Goal: Task Accomplishment & Management: Use online tool/utility

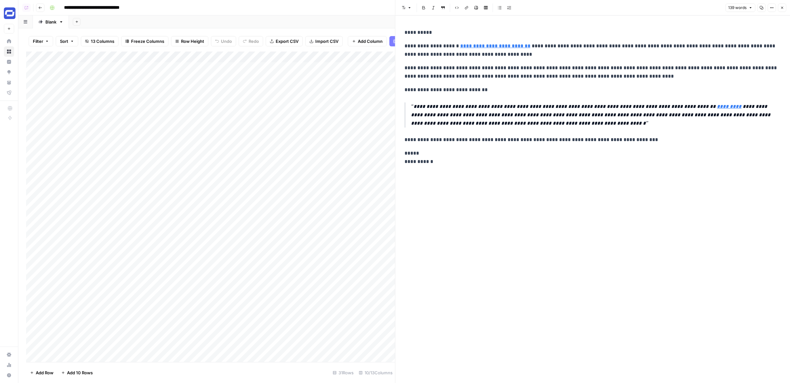
click at [221, 60] on div "Add Column" at bounding box center [210, 207] width 369 height 310
click at [269, 166] on div "Add Column" at bounding box center [210, 207] width 369 height 310
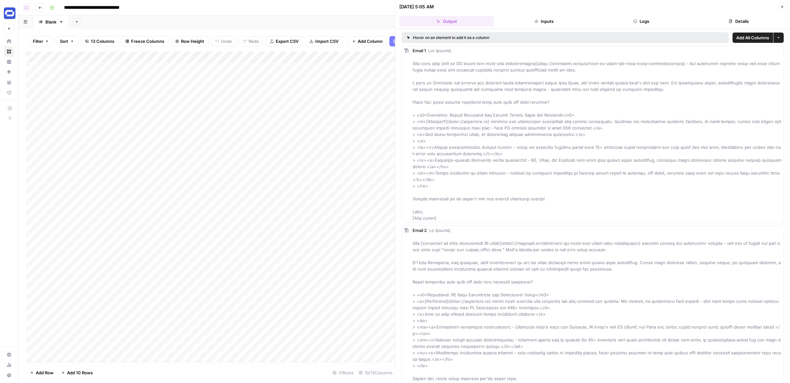
click at [659, 16] on button "Logs" at bounding box center [641, 21] width 95 height 10
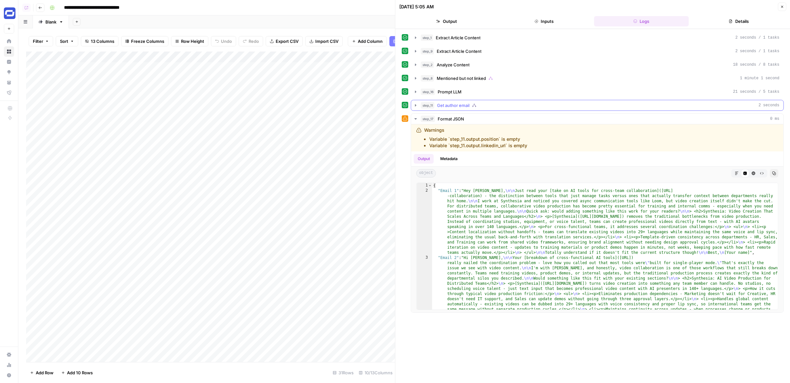
click at [533, 104] on div "step_11 Get author email 2 seconds" at bounding box center [600, 105] width 359 height 6
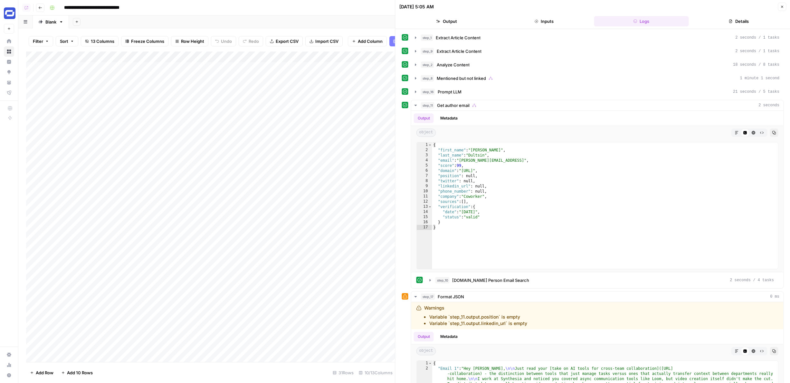
click at [270, 154] on div "Add Column" at bounding box center [210, 207] width 369 height 310
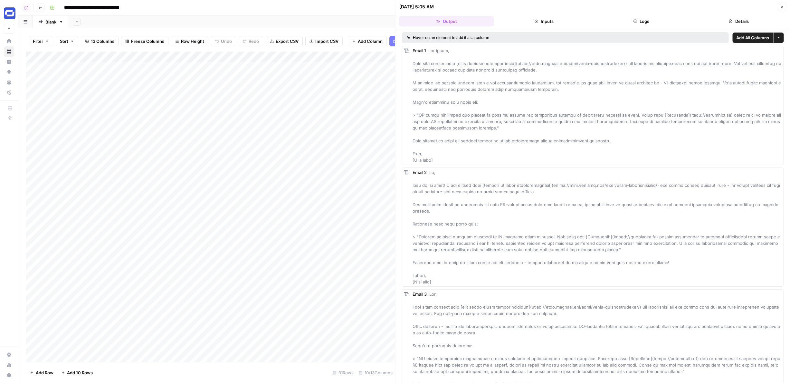
click at [643, 26] on header "09/24/25 at 5:05 AM Close Output Inputs Logs Details" at bounding box center [592, 14] width 395 height 29
click at [643, 20] on button "Logs" at bounding box center [641, 21] width 95 height 10
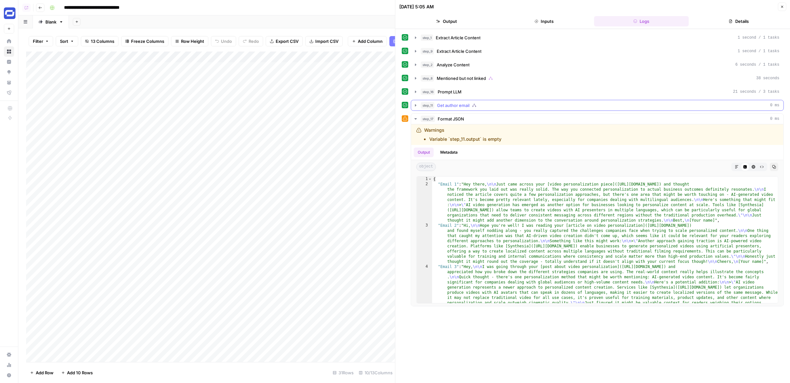
click at [462, 109] on button "step_11 Get author email 0 ms" at bounding box center [597, 105] width 372 height 10
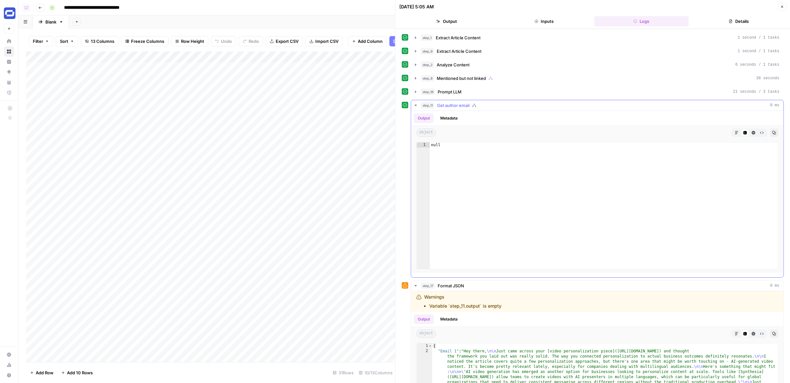
scroll to position [20, 0]
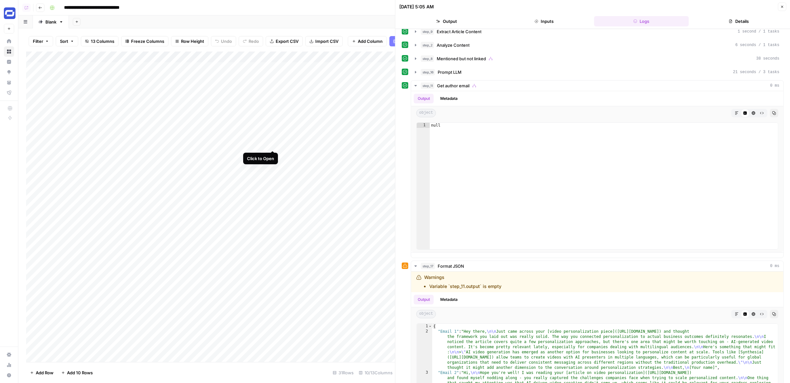
click at [271, 143] on div "Add Column" at bounding box center [210, 207] width 369 height 310
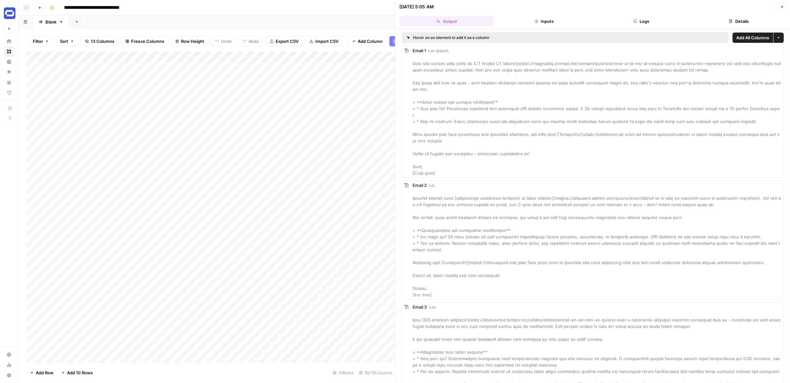
click at [631, 24] on button "Logs" at bounding box center [641, 21] width 95 height 10
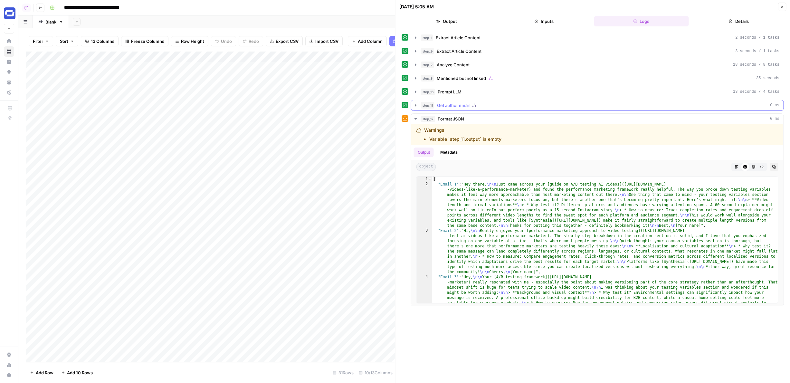
click at [513, 104] on div "step_11 Get author email 0 ms" at bounding box center [600, 105] width 359 height 6
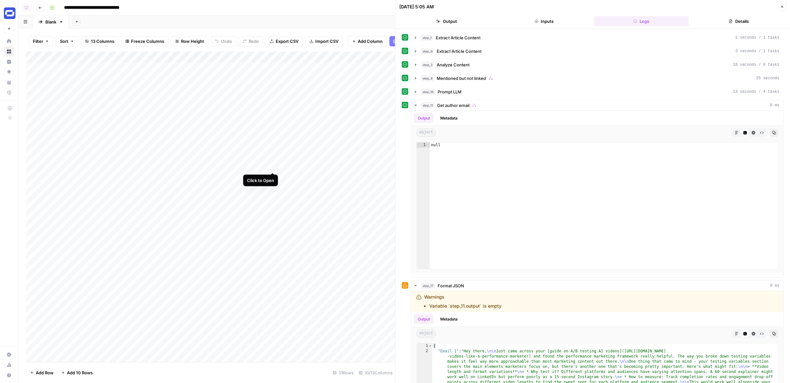
click at [270, 166] on div "Add Column" at bounding box center [210, 207] width 369 height 310
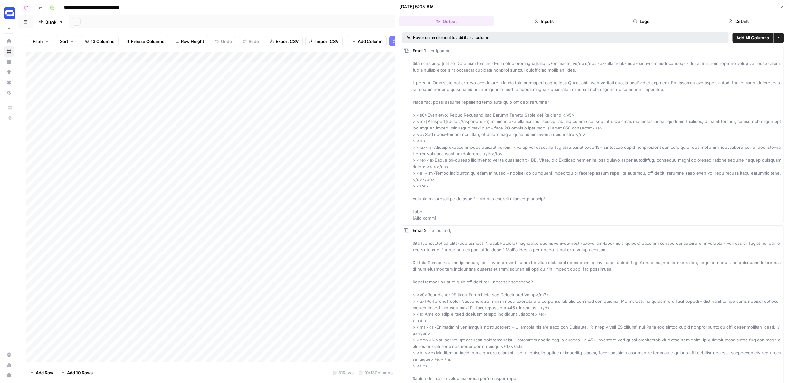
click at [271, 144] on div "Add Column" at bounding box center [210, 207] width 369 height 310
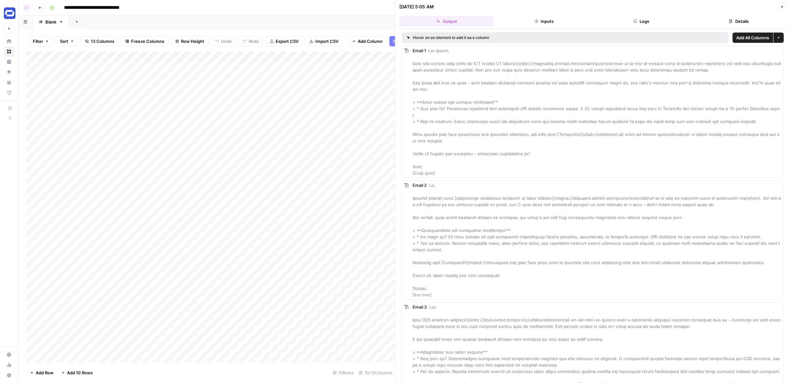
click at [634, 21] on icon "button" at bounding box center [635, 21] width 4 height 4
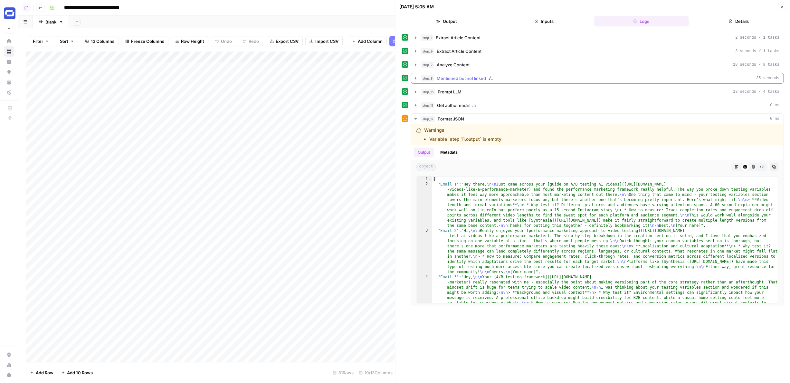
click at [504, 77] on div "step_8 Mentioned but not linked 35 seconds" at bounding box center [600, 78] width 359 height 6
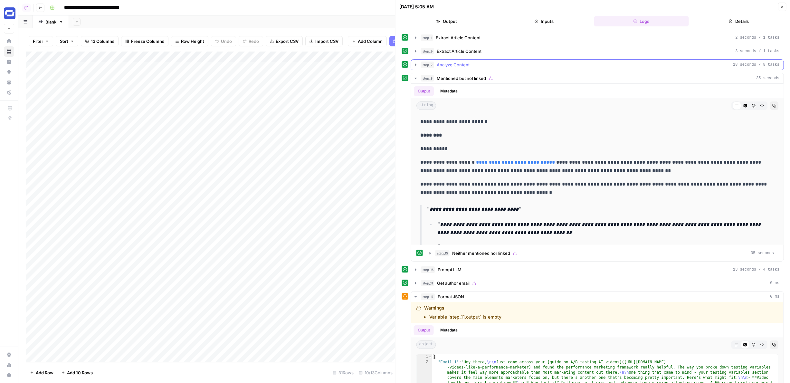
click at [501, 68] on button "step_2 Analyze Content 18 seconds / 8 tasks" at bounding box center [597, 65] width 372 height 10
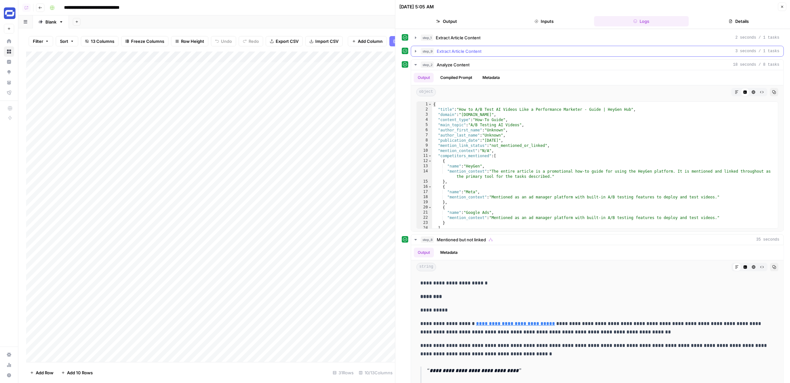
click at [497, 55] on button "step_9 Extract Article Content 3 seconds / 1 tasks" at bounding box center [597, 51] width 372 height 10
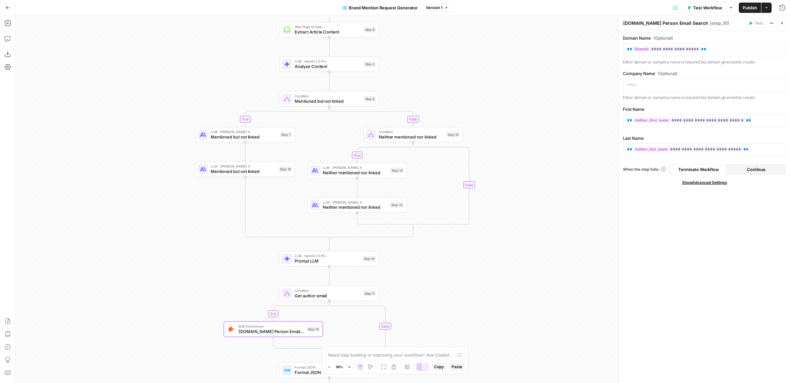
drag, startPoint x: 0, startPoint y: 0, endPoint x: 419, endPoint y: 171, distance: 452.2
click at [419, 171] on div "true true false true false false Workflow Set Inputs Inputs Web Page Scrape Ext…" at bounding box center [402, 198] width 774 height 367
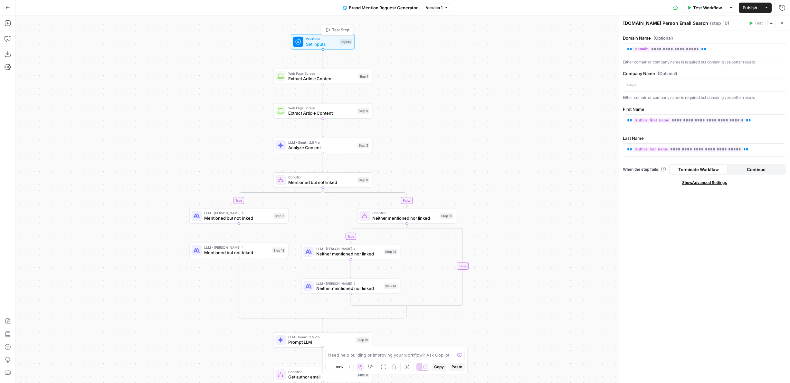
click at [333, 31] on span "Test Step" at bounding box center [340, 30] width 17 height 6
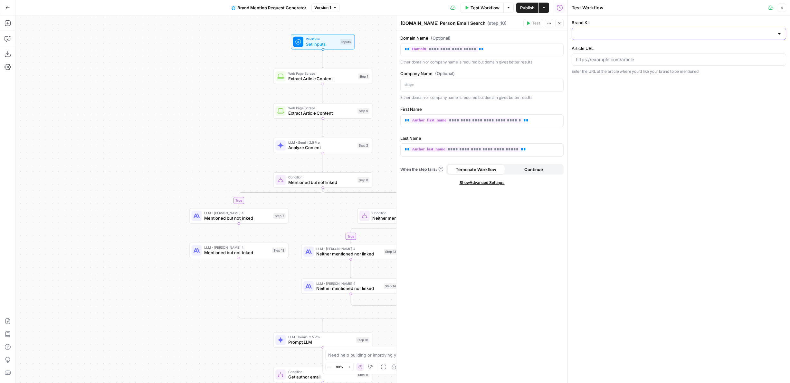
click at [622, 32] on input "Brand Kit" at bounding box center [675, 34] width 198 height 6
click at [579, 15] on div "Brand Kit Article URL Enter the URL of the article where you'd like your brand …" at bounding box center [679, 46] width 222 height 63
click at [593, 38] on div at bounding box center [678, 34] width 214 height 12
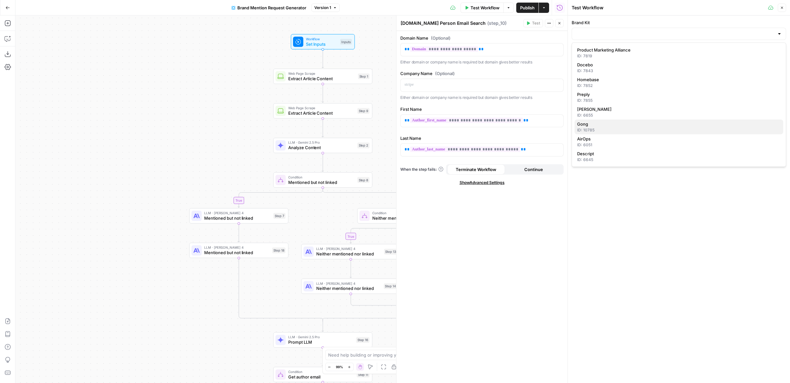
click at [589, 127] on div "ID: 10785" at bounding box center [678, 130] width 203 height 6
type input "Gong"
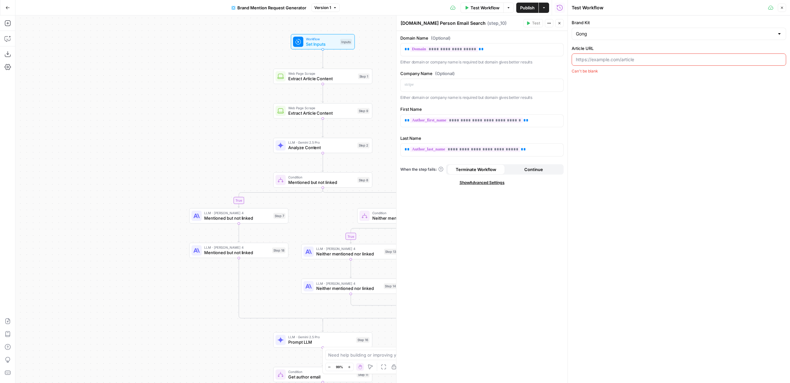
click at [600, 30] on div "Gong" at bounding box center [678, 34] width 214 height 12
type input "Gong"
drag, startPoint x: 205, startPoint y: 146, endPoint x: 163, endPoint y: 121, distance: 48.8
click at [163, 121] on div "true true false true false false Workflow Set Inputs Inputs Web Page Scrape Ext…" at bounding box center [291, 198] width 552 height 367
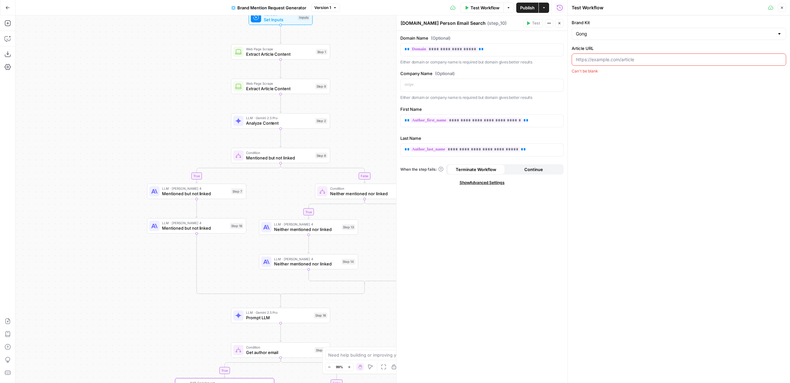
drag, startPoint x: 164, startPoint y: 136, endPoint x: 124, endPoint y: 103, distance: 51.3
click at [124, 103] on div "true true false true false false Workflow Set Inputs Inputs Web Page Scrape Ext…" at bounding box center [291, 198] width 552 height 367
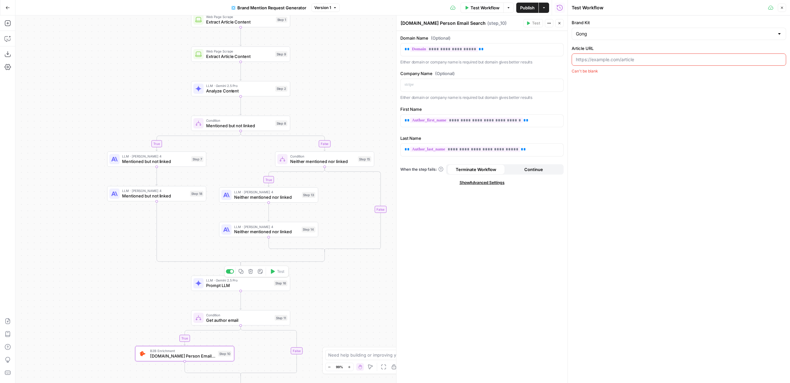
drag, startPoint x: 177, startPoint y: 308, endPoint x: 177, endPoint y: 214, distance: 94.3
click at [177, 214] on div "true true false true false false Workflow Set Inputs Inputs Web Page Scrape Ext…" at bounding box center [291, 198] width 552 height 367
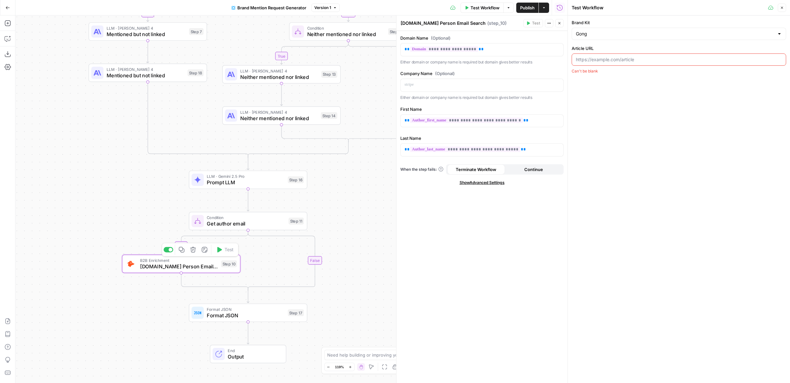
click at [201, 268] on span "[DOMAIN_NAME] Person Email Search" at bounding box center [179, 266] width 78 height 8
click at [260, 220] on span "Get author email" at bounding box center [246, 224] width 79 height 8
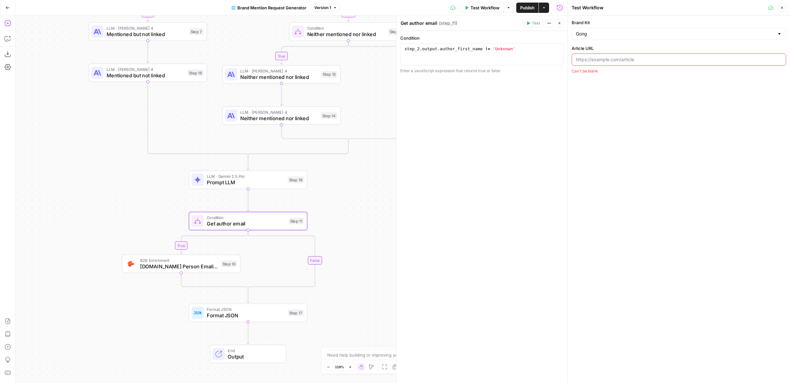
click at [7, 23] on icon "button" at bounding box center [8, 23] width 6 height 6
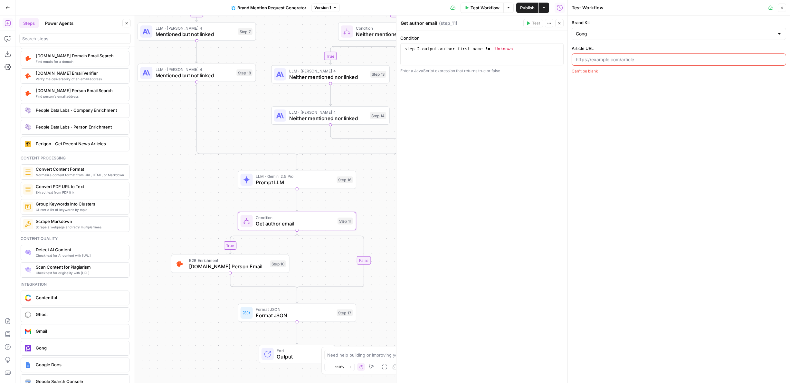
scroll to position [866, 0]
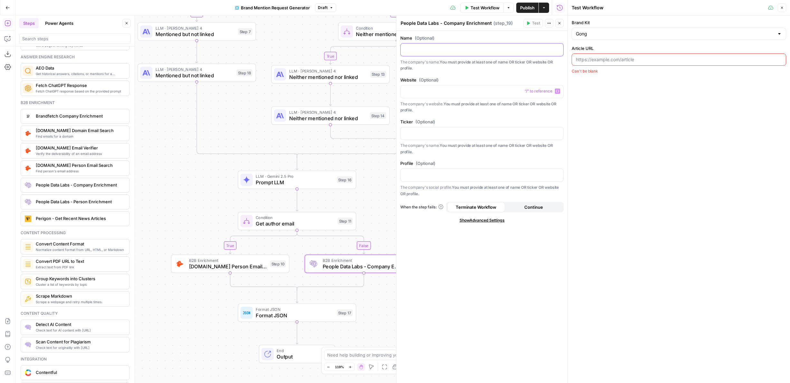
click at [426, 44] on div at bounding box center [481, 49] width 163 height 13
click at [412, 93] on p at bounding box center [481, 91] width 155 height 6
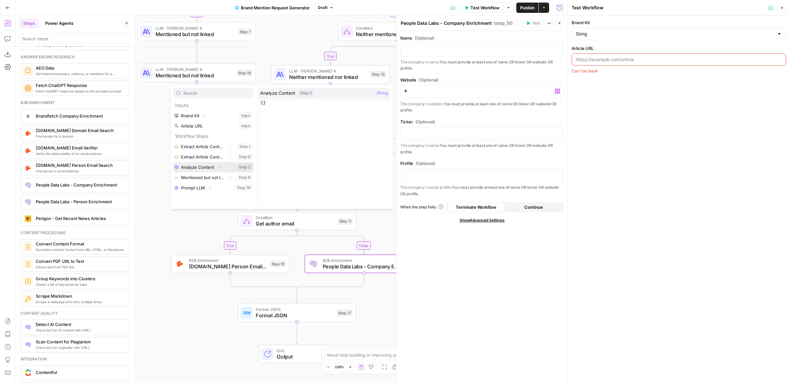
click at [219, 166] on icon "button" at bounding box center [220, 167] width 4 height 4
click at [229, 188] on icon "button" at bounding box center [230, 188] width 4 height 4
click at [164, 216] on div "true true false true false false Workflow Set Inputs Inputs Web Page Scrape Ext…" at bounding box center [291, 198] width 552 height 367
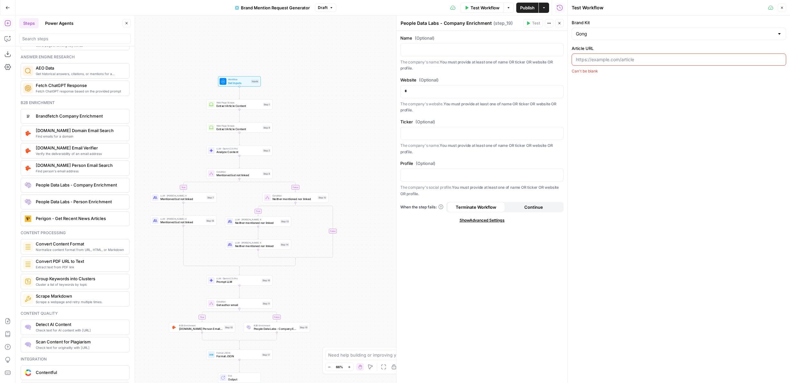
drag, startPoint x: 164, startPoint y: 216, endPoint x: 168, endPoint y: 323, distance: 107.3
click at [168, 323] on div "true true false true false false Workflow Set Inputs Inputs Web Page Scrape Ext…" at bounding box center [291, 198] width 552 height 367
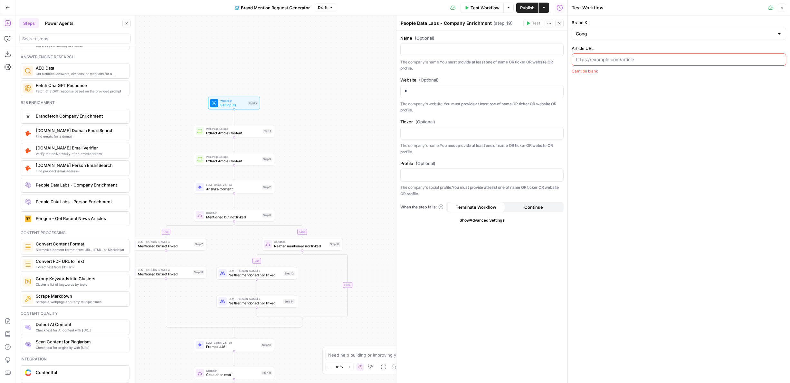
click at [602, 62] on input "Article URL" at bounding box center [679, 59] width 206 height 6
click at [588, 43] on div "Brand Kit Gong Article URL Can't be blank" at bounding box center [678, 46] width 214 height 55
click at [588, 34] on input "Brand Kit" at bounding box center [675, 34] width 198 height 6
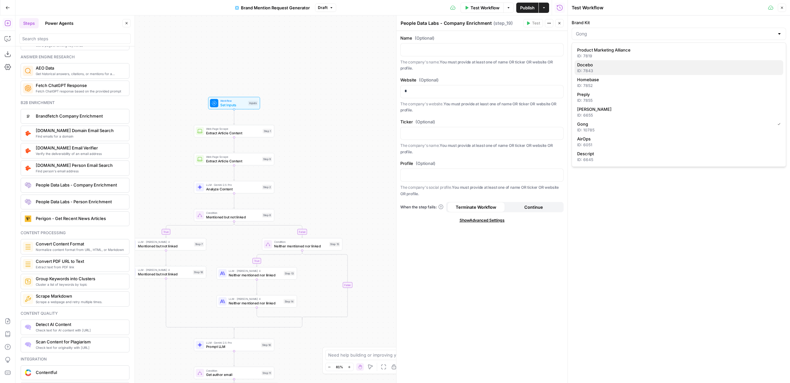
click at [589, 68] on div "ID: 7843" at bounding box center [678, 71] width 203 height 6
type input "Docebo"
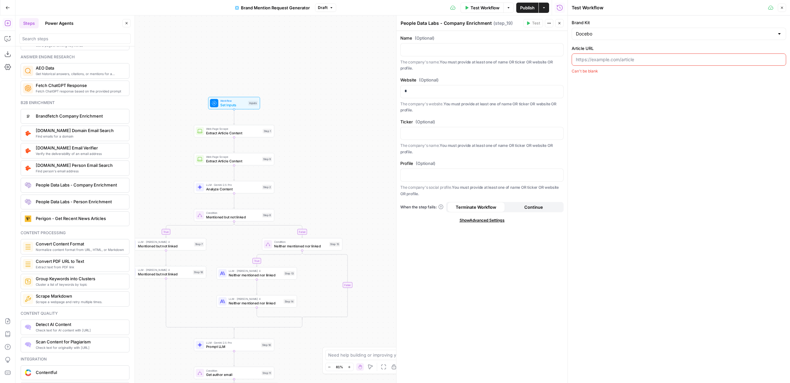
click at [583, 48] on label "Article URL" at bounding box center [678, 48] width 214 height 6
click at [583, 56] on input "Article URL" at bounding box center [679, 59] width 206 height 6
click at [586, 66] on div "Article URL Can't be blank" at bounding box center [678, 59] width 214 height 29
click at [586, 61] on input "Article URL" at bounding box center [679, 59] width 206 height 6
paste input "[URL][DOMAIN_NAME]"
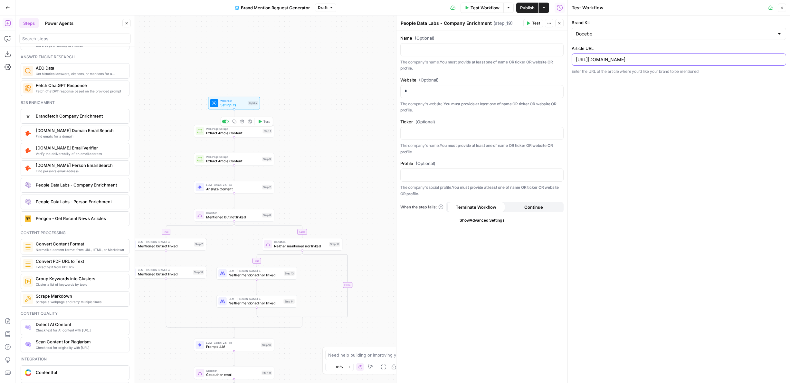
type input "[URL][DOMAIN_NAME]"
click at [259, 121] on icon "button" at bounding box center [260, 122] width 3 height 4
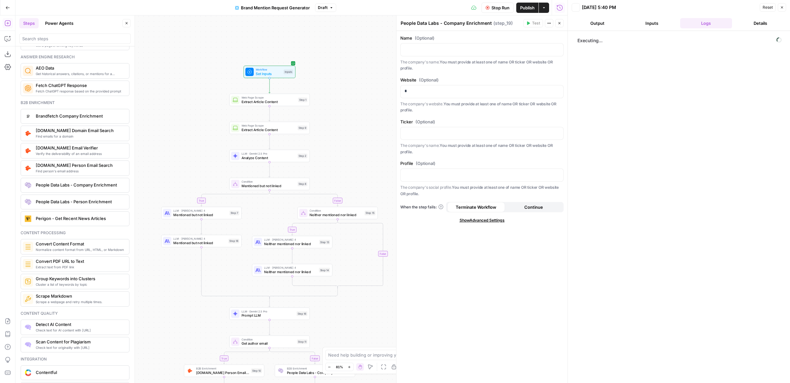
drag, startPoint x: 312, startPoint y: 144, endPoint x: 348, endPoint y: 112, distance: 47.4
click at [348, 112] on div "true true false true false false Workflow Set Inputs Inputs Web Page Scrape Ext…" at bounding box center [291, 198] width 552 height 367
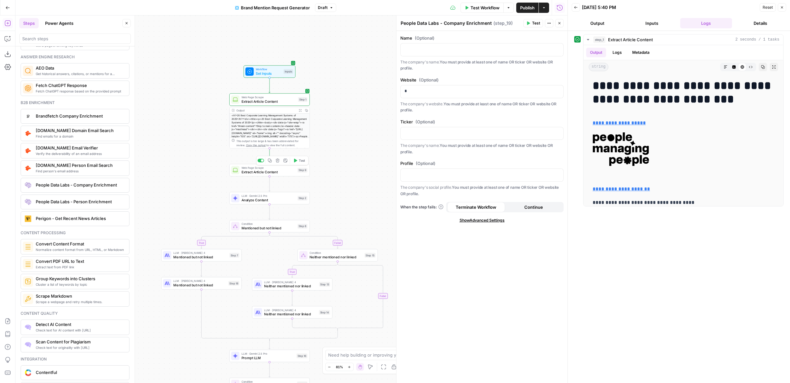
click at [279, 169] on span "Web Page Scrape" at bounding box center [268, 167] width 54 height 4
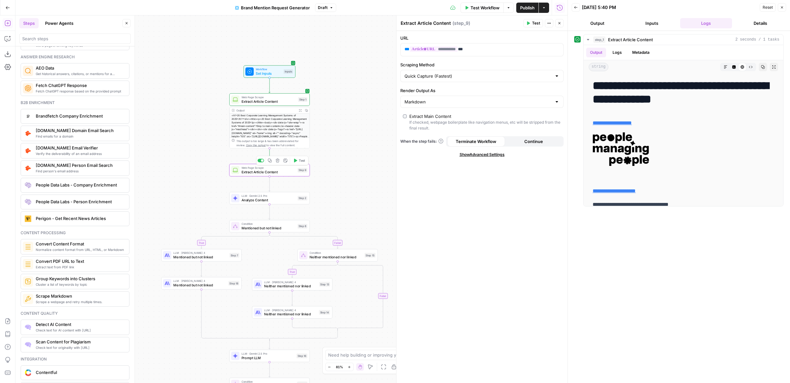
click at [298, 163] on button "Test" at bounding box center [299, 160] width 16 height 7
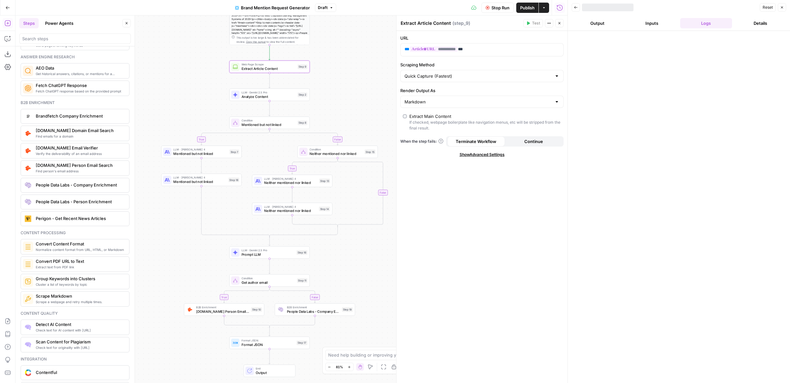
drag, startPoint x: 341, startPoint y: 172, endPoint x: 341, endPoint y: 69, distance: 103.3
click at [341, 69] on div "true true false true false false Workflow Set Inputs Inputs Web Page Scrape Ext…" at bounding box center [291, 198] width 552 height 367
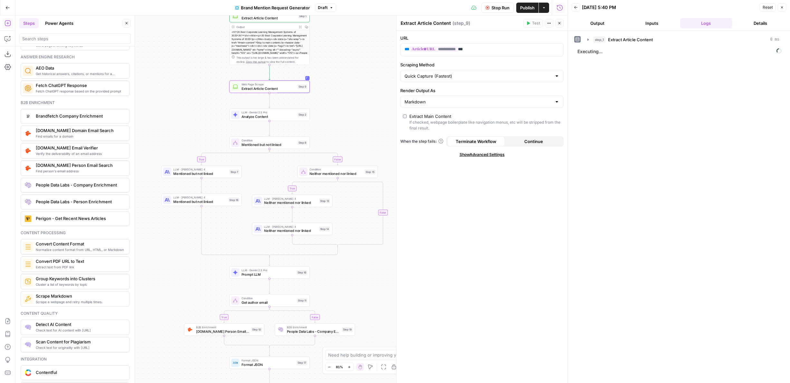
drag, startPoint x: 341, startPoint y: 69, endPoint x: 340, endPoint y: 93, distance: 23.8
click at [341, 92] on div "true true false true false false Workflow Set Inputs Inputs Web Page Scrape Ext…" at bounding box center [291, 198] width 552 height 367
click at [288, 119] on span "Analyze Content" at bounding box center [268, 120] width 54 height 5
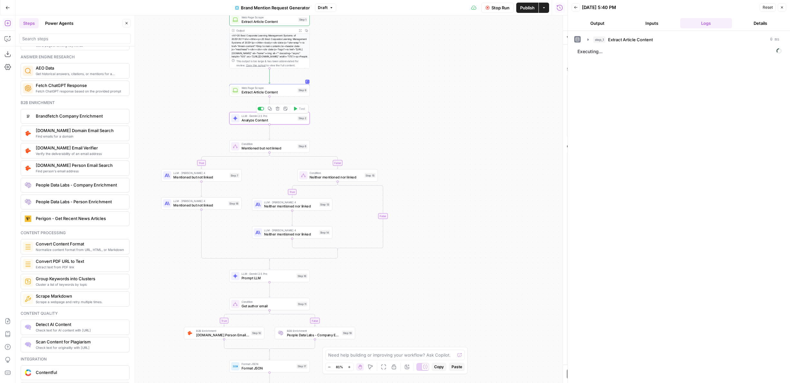
type textarea "Analyze Content"
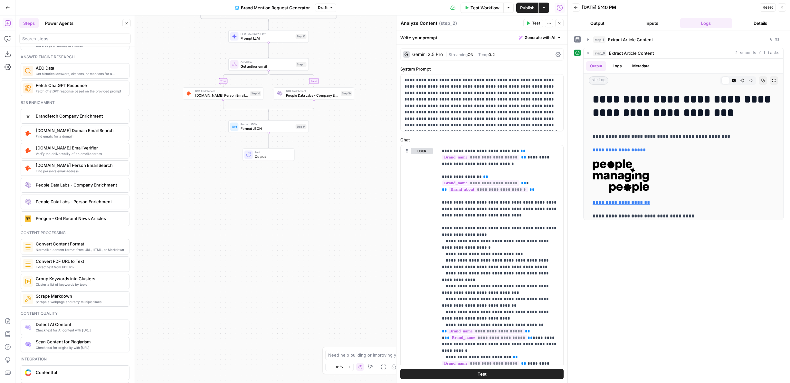
scroll to position [62, 0]
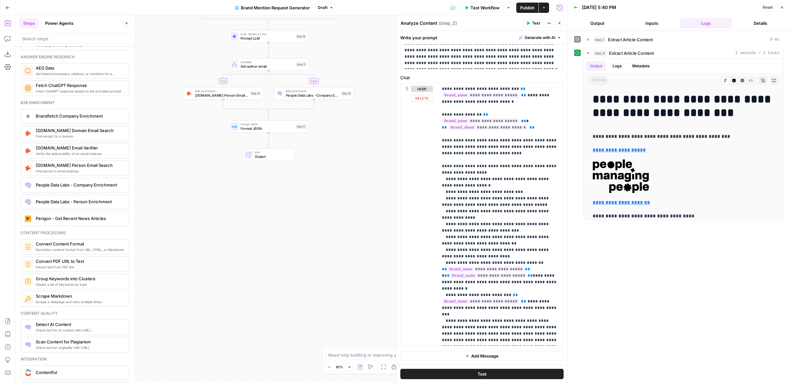
drag, startPoint x: 313, startPoint y: 212, endPoint x: 294, endPoint y: 348, distance: 137.5
click at [294, 347] on div "**********" at bounding box center [291, 198] width 552 height 367
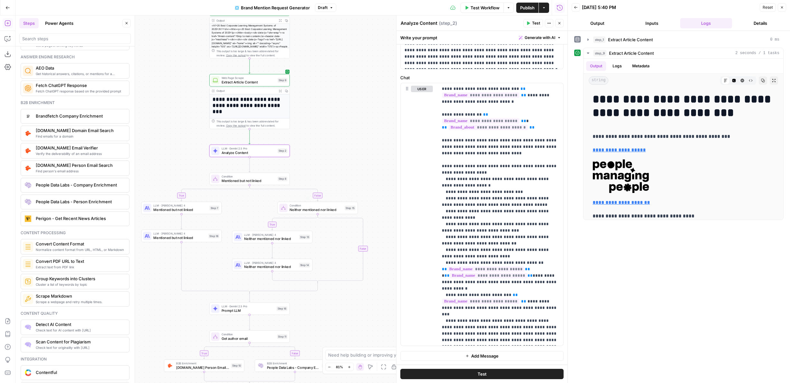
drag, startPoint x: 346, startPoint y: 48, endPoint x: 347, endPoint y: 205, distance: 157.8
click at [347, 205] on div "**********" at bounding box center [291, 198] width 552 height 367
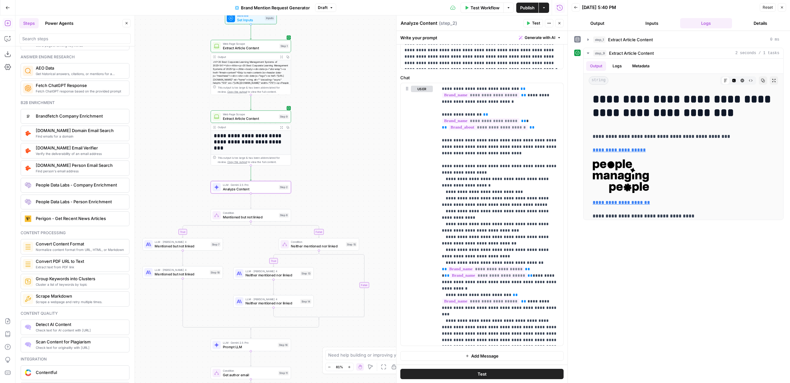
click at [279, 180] on button "Test" at bounding box center [280, 177] width 16 height 7
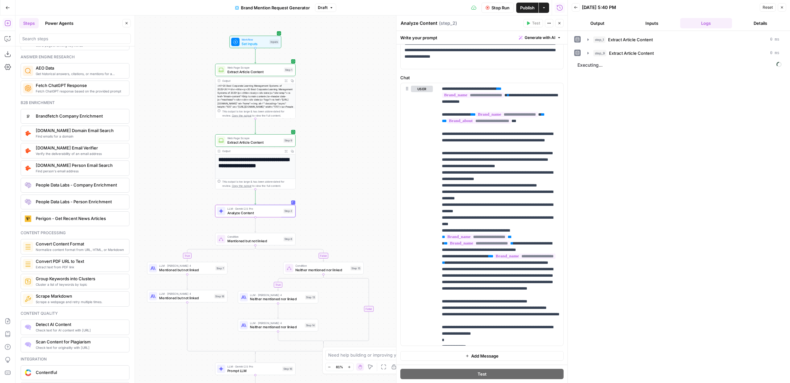
drag, startPoint x: 338, startPoint y: 168, endPoint x: 343, endPoint y: 192, distance: 24.2
click at [343, 192] on div "**********" at bounding box center [291, 198] width 552 height 367
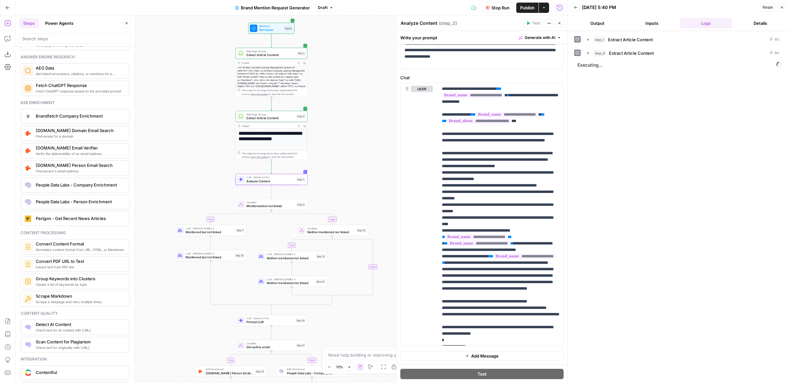
drag, startPoint x: 343, startPoint y: 192, endPoint x: 353, endPoint y: 155, distance: 39.0
click at [353, 155] on div "**********" at bounding box center [291, 198] width 552 height 367
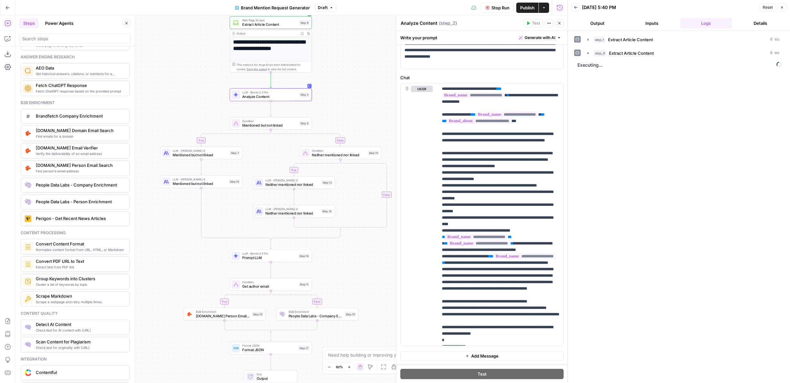
drag, startPoint x: 337, startPoint y: 184, endPoint x: 338, endPoint y: 108, distance: 76.0
click at [338, 108] on div "**********" at bounding box center [291, 198] width 552 height 367
click at [611, 14] on header "Back [DATE] 5:40 PM Reset Close Output Inputs Logs Details" at bounding box center [679, 15] width 222 height 31
click at [610, 18] on button "Output" at bounding box center [597, 23] width 52 height 10
click at [687, 25] on button "Logs" at bounding box center [706, 23] width 52 height 10
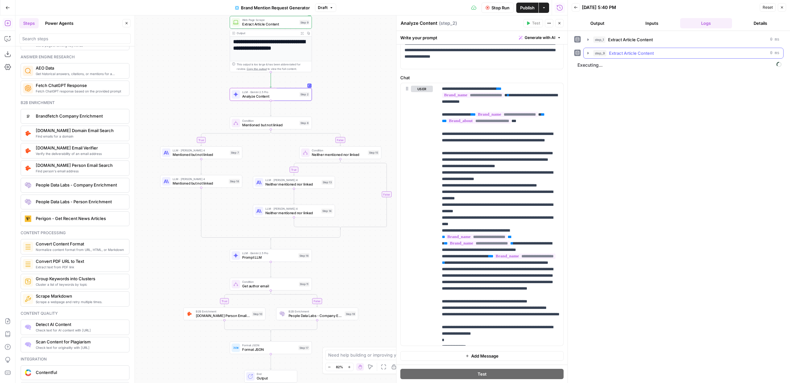
click at [677, 55] on div "step_9 Extract Article Content 0 ms" at bounding box center [686, 53] width 186 height 6
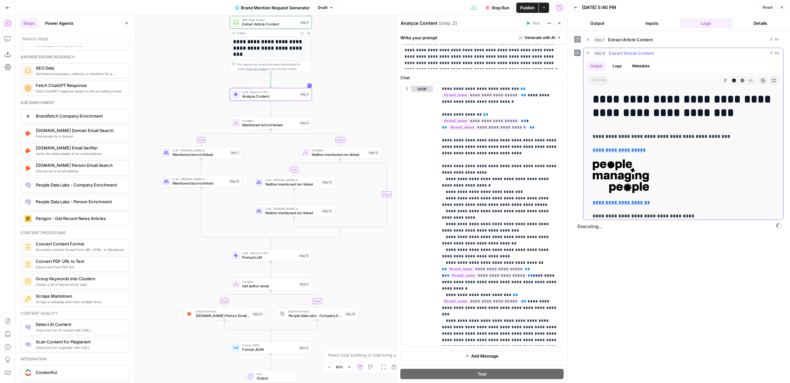
click at [677, 55] on div "step_9 Extract Article Content 0 ms" at bounding box center [686, 53] width 186 height 6
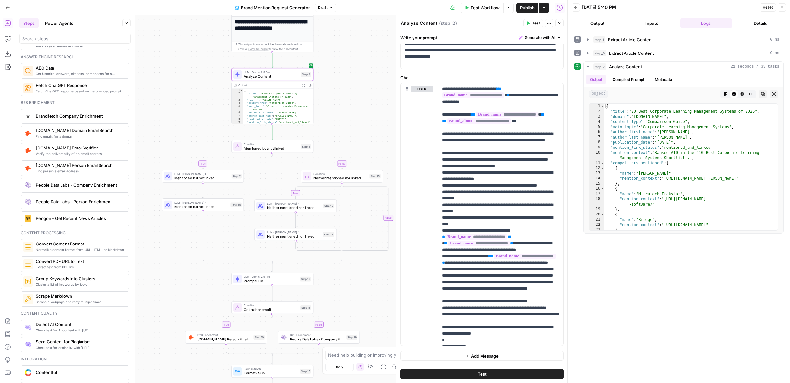
drag, startPoint x: 348, startPoint y: 148, endPoint x: 355, endPoint y: 101, distance: 47.9
click at [355, 101] on div "**********" at bounding box center [291, 198] width 552 height 367
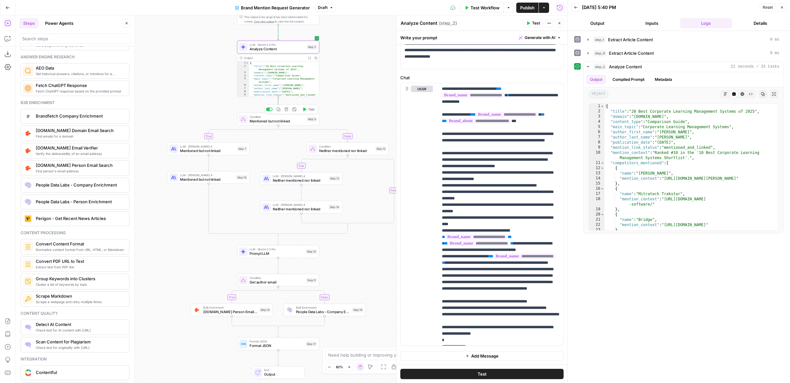
click at [312, 109] on span "Test" at bounding box center [311, 109] width 6 height 5
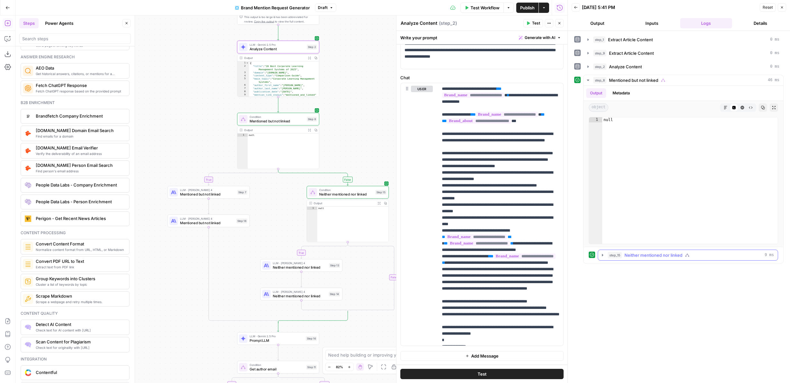
click at [618, 259] on button "step_15 Neither mentioned nor linked 9 ms" at bounding box center [688, 255] width 180 height 10
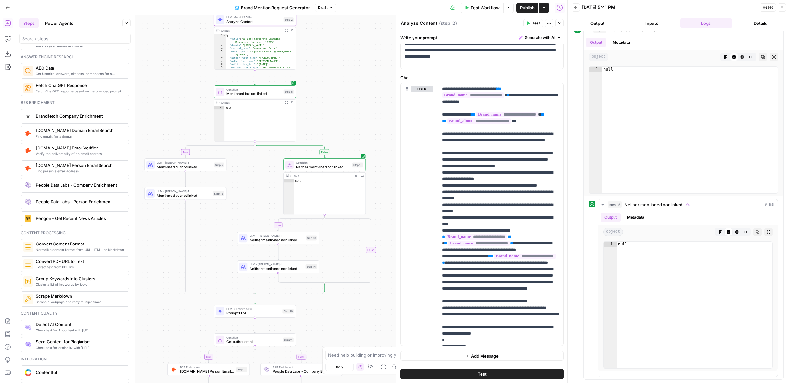
drag, startPoint x: 245, startPoint y: 262, endPoint x: 222, endPoint y: 235, distance: 35.9
click at [222, 235] on div "**********" at bounding box center [291, 198] width 552 height 367
click at [283, 302] on button "Test" at bounding box center [285, 301] width 16 height 7
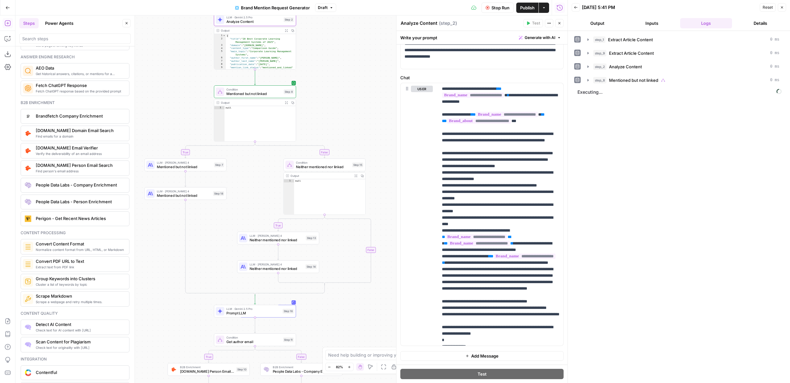
click at [288, 242] on div "LLM · [PERSON_NAME] 4 Neither mentioned nor linked Step 13 Copy step Delete ste…" at bounding box center [278, 237] width 82 height 13
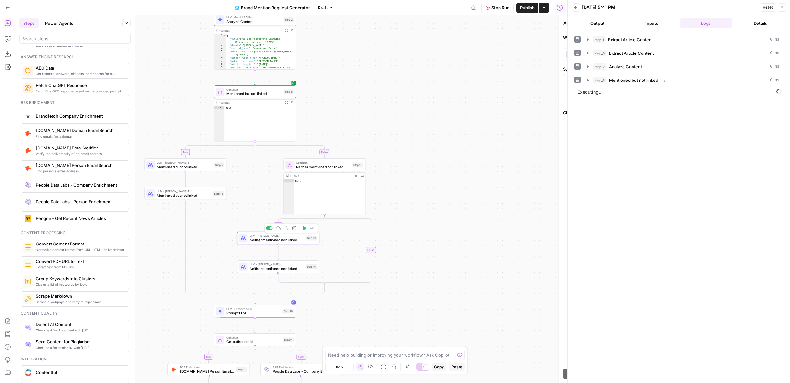
type textarea "Neither mentioned nor linked"
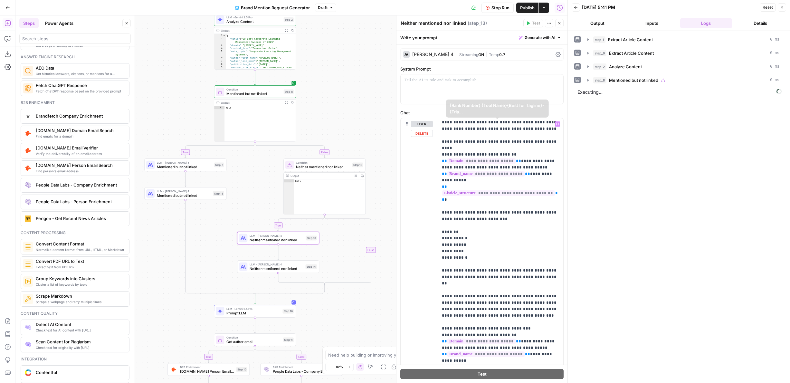
scroll to position [581, 0]
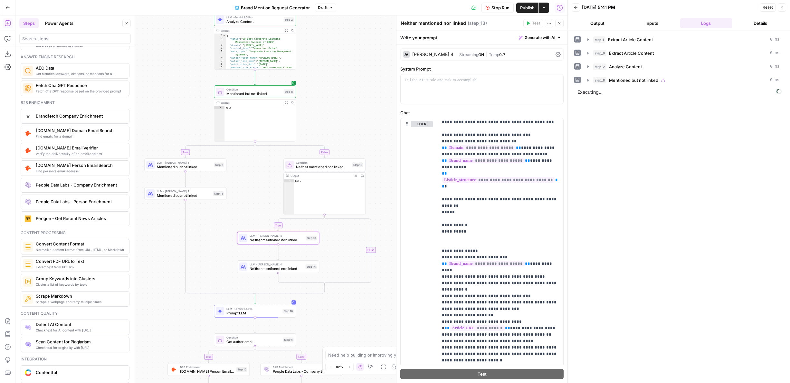
click at [560, 21] on icon "button" at bounding box center [559, 23] width 4 height 4
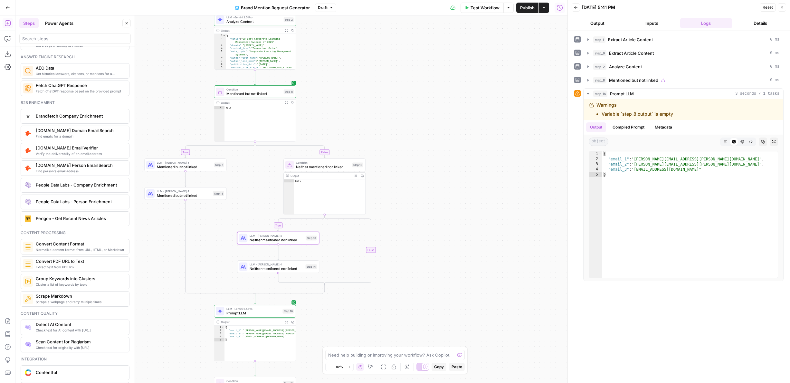
click at [410, 197] on div "**********" at bounding box center [291, 198] width 552 height 367
click at [621, 82] on span "Mentioned but not linked" at bounding box center [633, 80] width 49 height 6
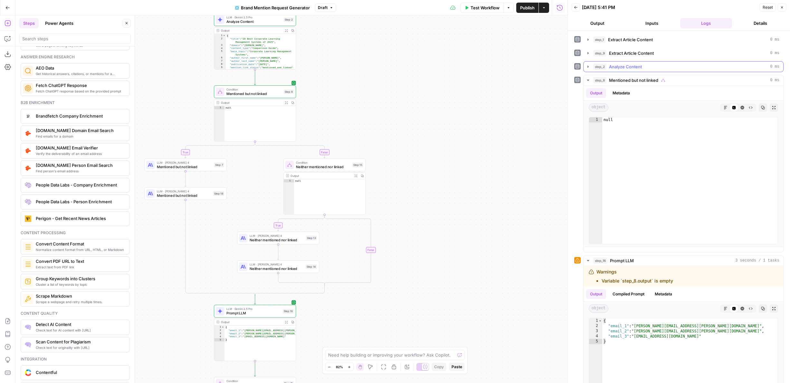
click at [619, 71] on button "step_2 Analyze Content 0 ms" at bounding box center [683, 66] width 200 height 10
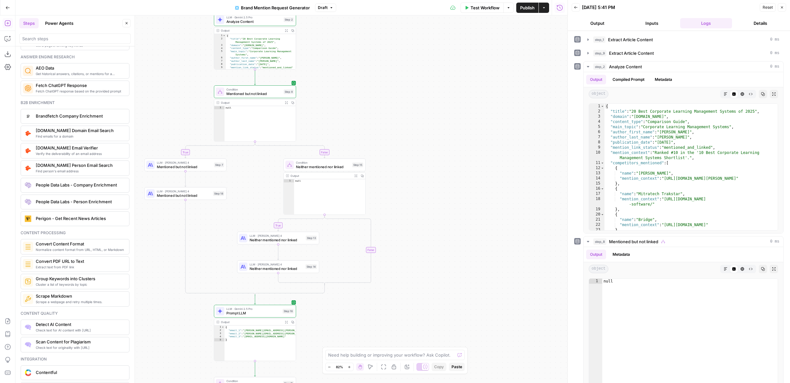
drag, startPoint x: 360, startPoint y: 112, endPoint x: 418, endPoint y: 112, distance: 57.6
click at [418, 112] on div "**********" at bounding box center [291, 198] width 552 height 367
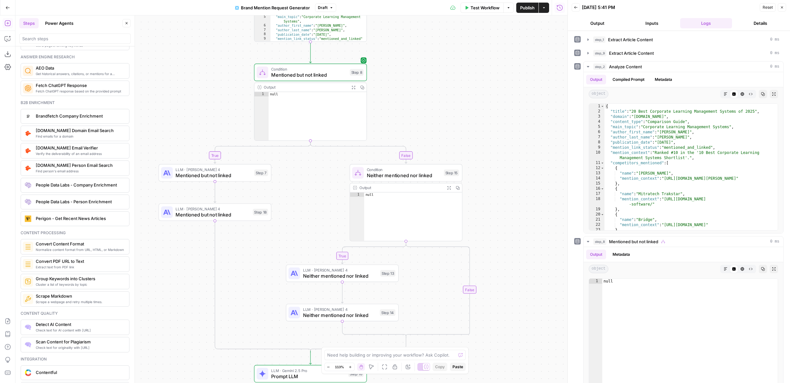
drag, startPoint x: 418, startPoint y: 112, endPoint x: 454, endPoint y: 100, distance: 38.3
click at [455, 100] on div "**********" at bounding box center [291, 198] width 552 height 367
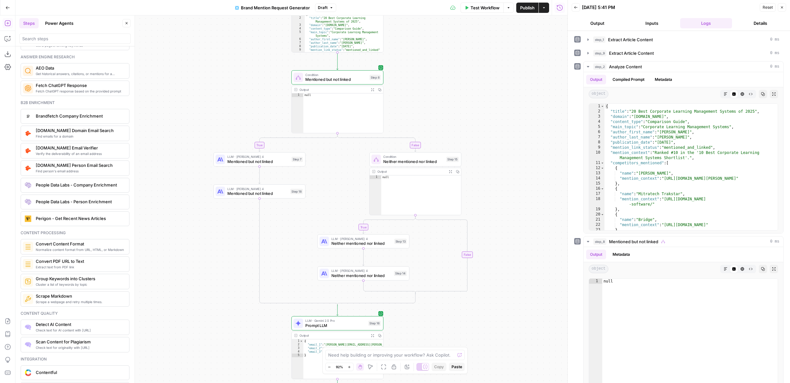
drag, startPoint x: 441, startPoint y: 102, endPoint x: 411, endPoint y: 69, distance: 45.2
click at [411, 69] on div "**********" at bounding box center [291, 198] width 552 height 367
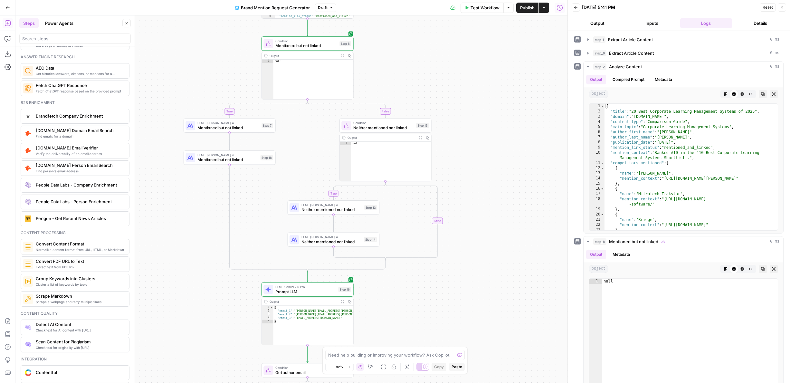
click at [391, 128] on span "Neither mentioned nor linked" at bounding box center [383, 128] width 61 height 6
click at [557, 24] on icon "button" at bounding box center [559, 23] width 4 height 4
click at [288, 41] on span "Condition" at bounding box center [306, 41] width 62 height 5
click at [557, 27] on header "Mentioned but not linked Mentioned but not linked ( step_8 ) Test Actions Close" at bounding box center [481, 22] width 171 height 15
click at [557, 22] on icon "button" at bounding box center [559, 23] width 4 height 4
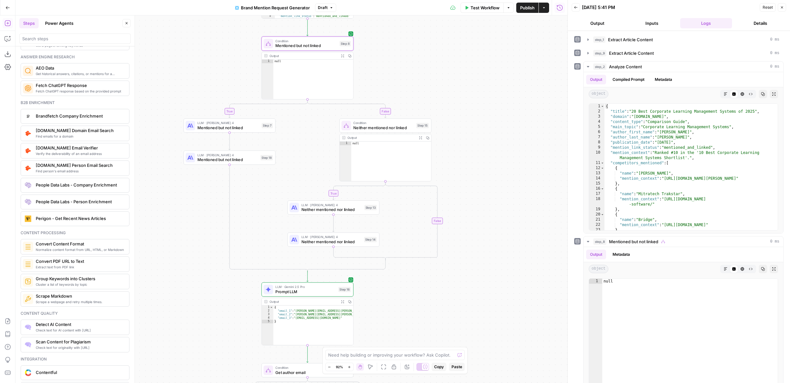
click at [347, 210] on span "Neither mentioned nor linked" at bounding box center [331, 209] width 61 height 6
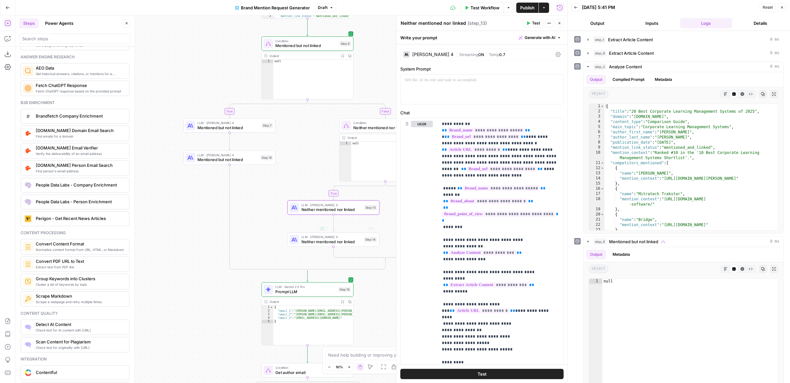
click at [345, 242] on span "Neither mentioned nor linked" at bounding box center [331, 242] width 60 height 6
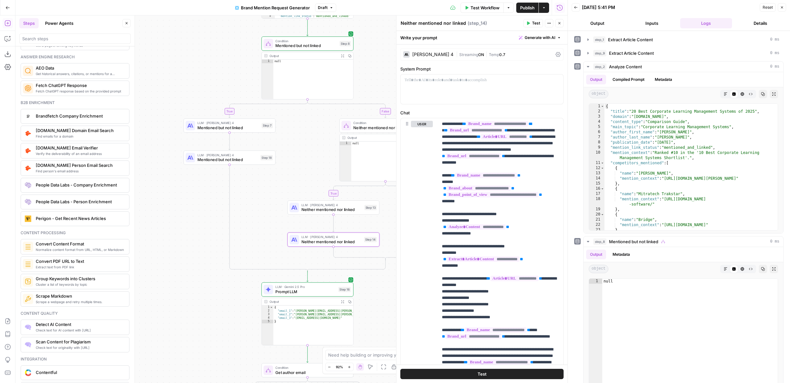
click at [265, 233] on div "**********" at bounding box center [291, 198] width 552 height 367
click at [560, 21] on button "Close" at bounding box center [559, 23] width 8 height 8
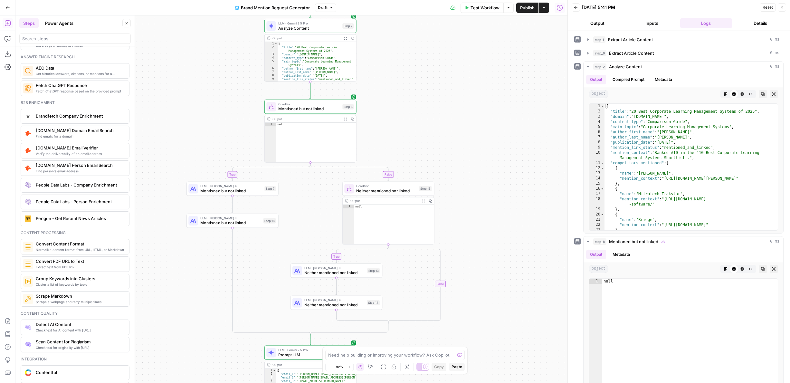
drag, startPoint x: 452, startPoint y: 62, endPoint x: 453, endPoint y: 125, distance: 62.5
click at [455, 125] on div "**********" at bounding box center [291, 198] width 552 height 367
drag, startPoint x: 447, startPoint y: 36, endPoint x: 447, endPoint y: 138, distance: 102.1
click at [447, 138] on div "**********" at bounding box center [291, 198] width 552 height 367
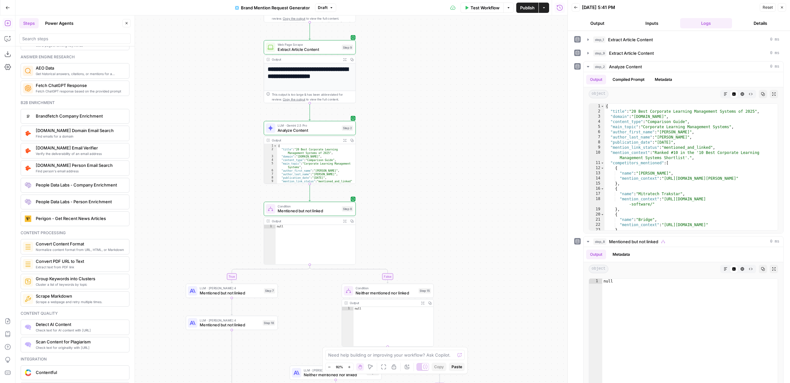
drag, startPoint x: 405, startPoint y: 62, endPoint x: 405, endPoint y: 163, distance: 100.8
click at [405, 163] on div "**********" at bounding box center [291, 198] width 552 height 367
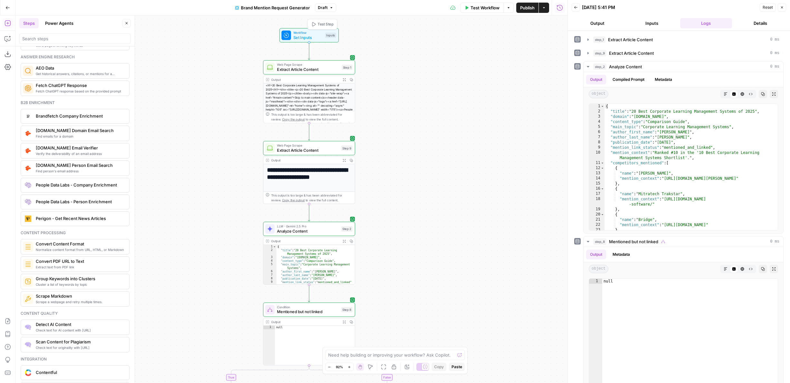
click at [321, 25] on span "Test Step" at bounding box center [325, 24] width 16 height 5
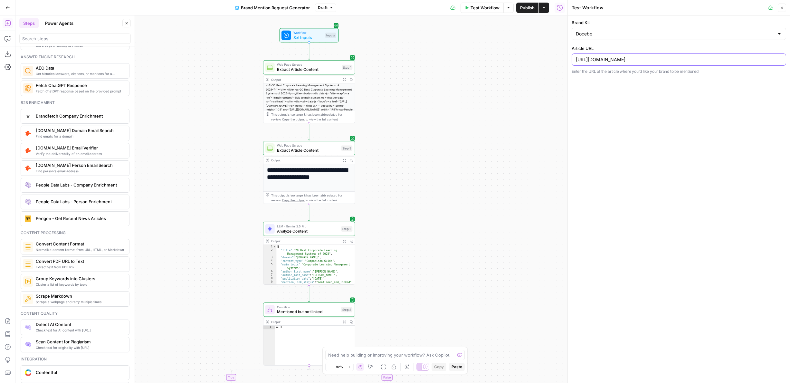
click at [631, 58] on input "[URL][DOMAIN_NAME]" at bounding box center [679, 59] width 206 height 6
paste input "[DOMAIN_NAME][URL]"
type input "[URL][DOMAIN_NAME]"
click at [338, 59] on button "Test" at bounding box center [343, 56] width 18 height 8
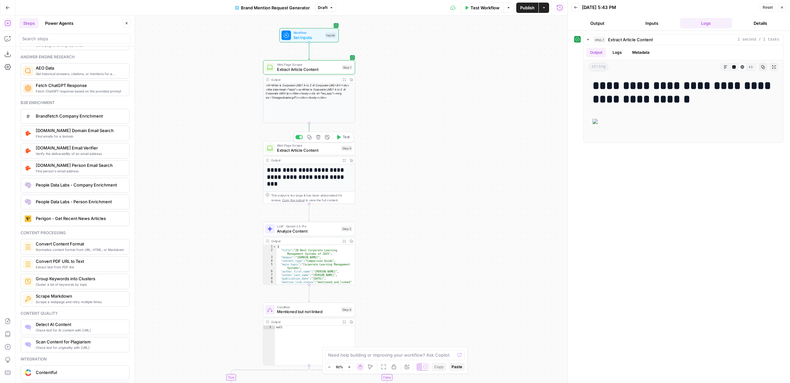
click at [341, 139] on button "Test" at bounding box center [343, 137] width 18 height 8
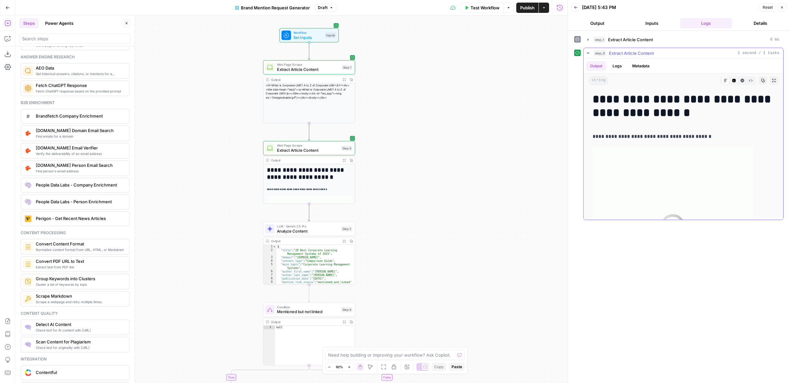
scroll to position [105, 0]
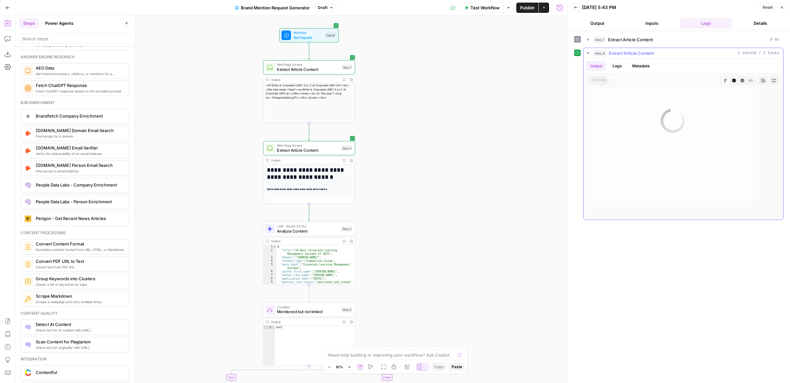
click at [613, 66] on button "Logs" at bounding box center [616, 66] width 17 height 10
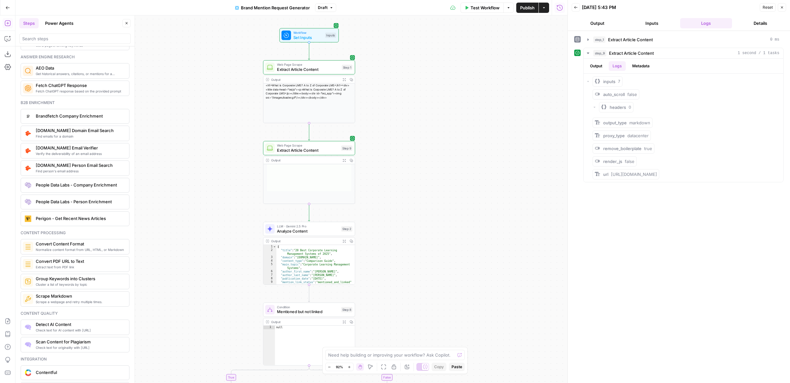
scroll to position [101, 0]
click at [332, 25] on span "Test Step" at bounding box center [325, 24] width 16 height 5
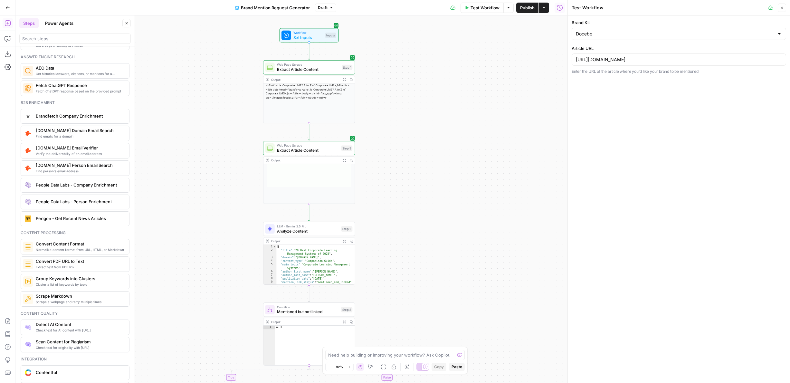
click at [596, 54] on div "[URL][DOMAIN_NAME]" at bounding box center [678, 59] width 214 height 12
paste input "[DOMAIN_NAME][URL]"
type input "[URL][DOMAIN_NAME]"
click at [339, 57] on icon "button" at bounding box center [339, 56] width 4 height 4
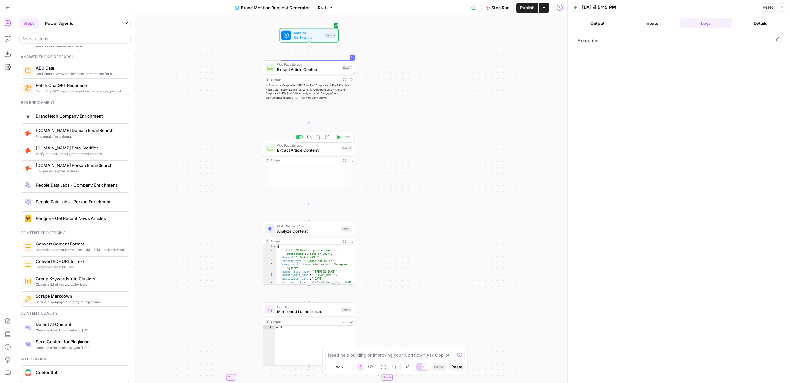
scroll to position [96, 0]
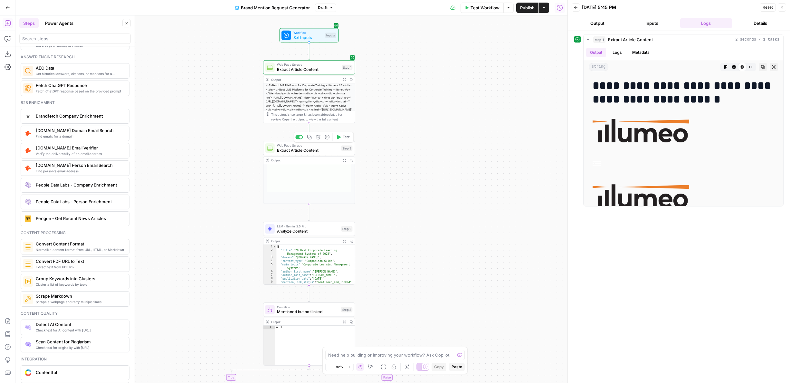
click at [341, 137] on button "Test" at bounding box center [343, 137] width 18 height 8
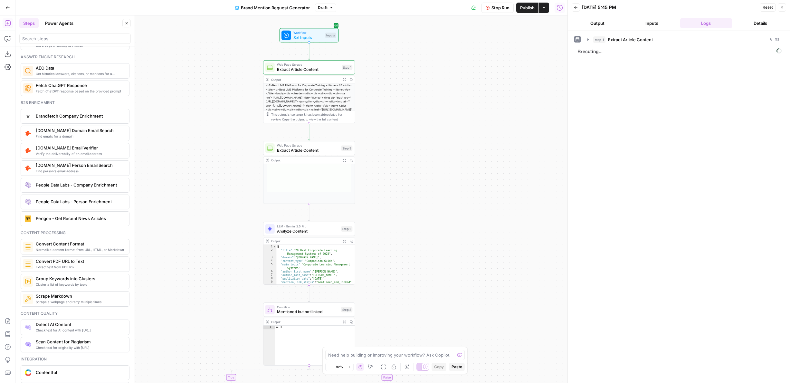
drag, startPoint x: 374, startPoint y: 210, endPoint x: 382, endPoint y: 161, distance: 49.9
click at [382, 161] on div "**********" at bounding box center [291, 198] width 552 height 367
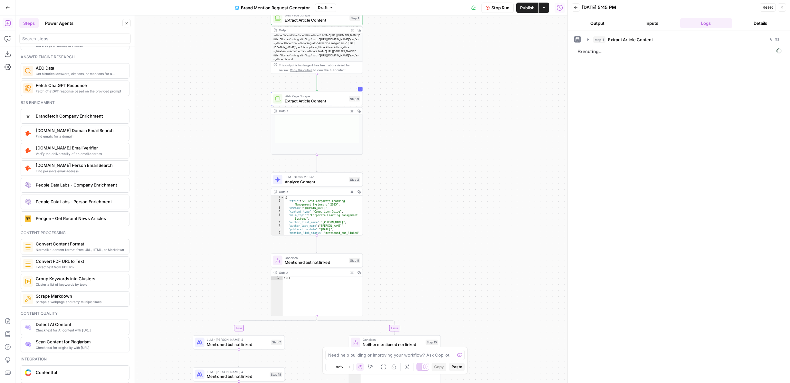
scroll to position [0, 0]
drag, startPoint x: 404, startPoint y: 50, endPoint x: 401, endPoint y: 94, distance: 43.5
click at [401, 94] on div "**********" at bounding box center [291, 198] width 552 height 367
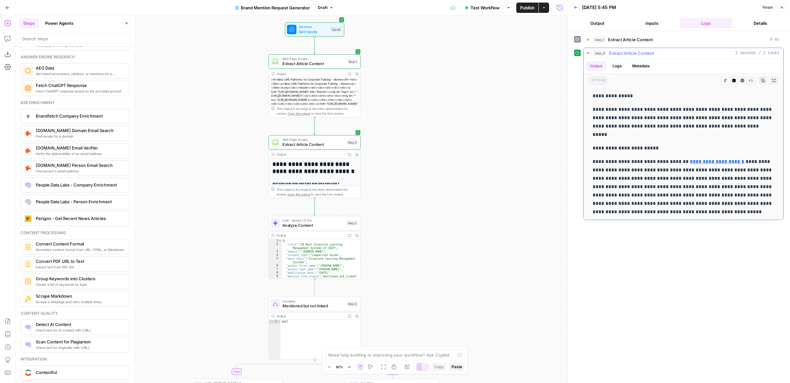
scroll to position [1043, 0]
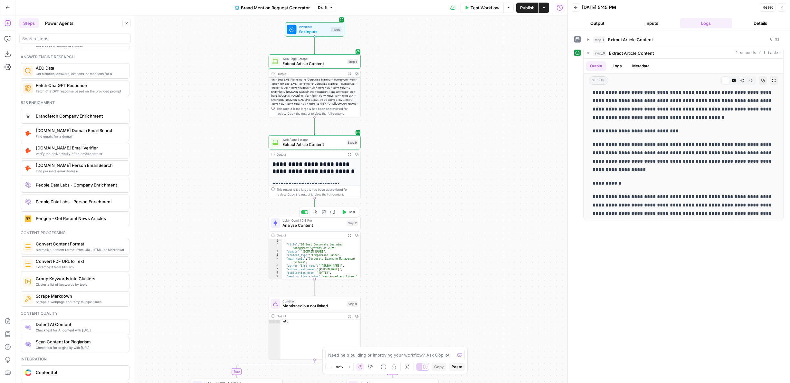
click at [346, 213] on button "Test" at bounding box center [348, 212] width 18 height 8
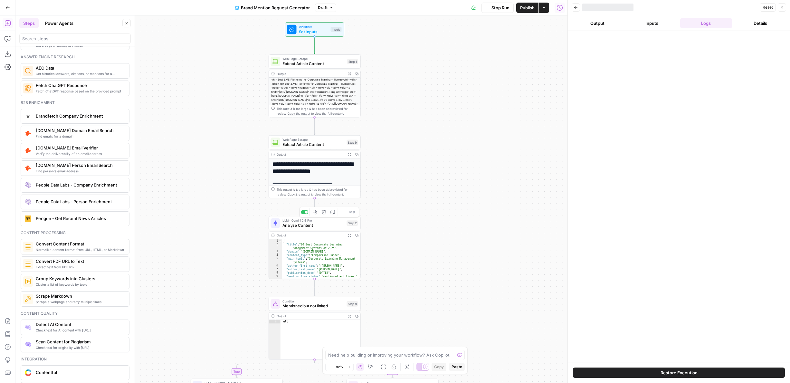
click at [302, 226] on span "Analyze Content" at bounding box center [313, 225] width 62 height 6
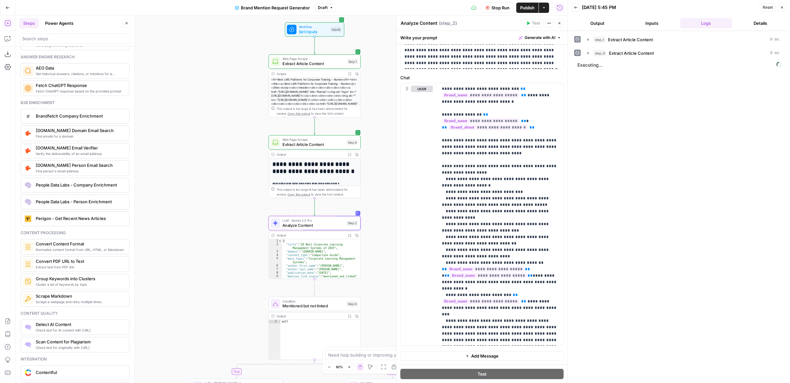
scroll to position [49, 0]
click at [627, 43] on button "step_1 Extract Article Content 0 ms" at bounding box center [683, 39] width 200 height 10
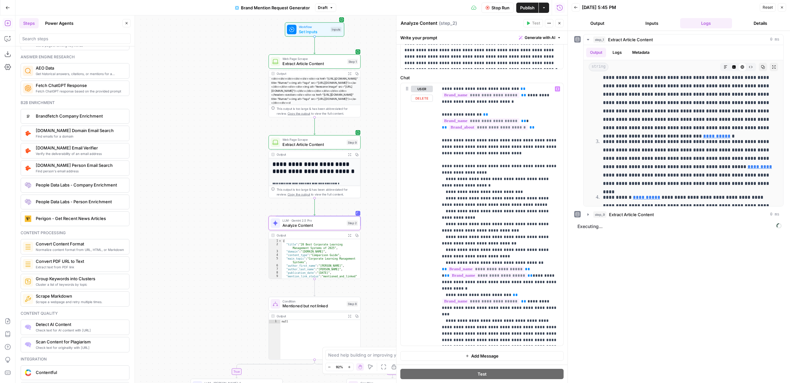
scroll to position [193, 0]
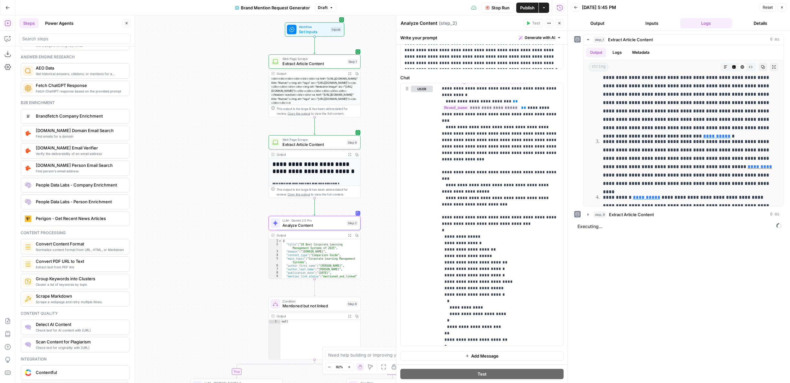
drag, startPoint x: 374, startPoint y: 169, endPoint x: 352, endPoint y: 122, distance: 51.7
click at [363, 151] on div "**********" at bounding box center [291, 198] width 552 height 367
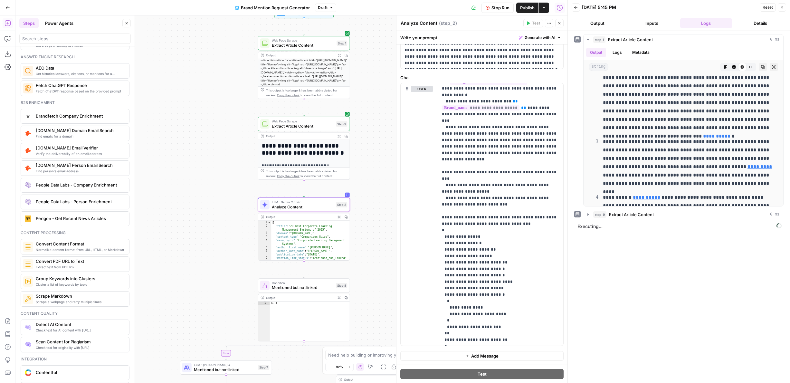
click at [598, 26] on button "Output" at bounding box center [597, 23] width 52 height 10
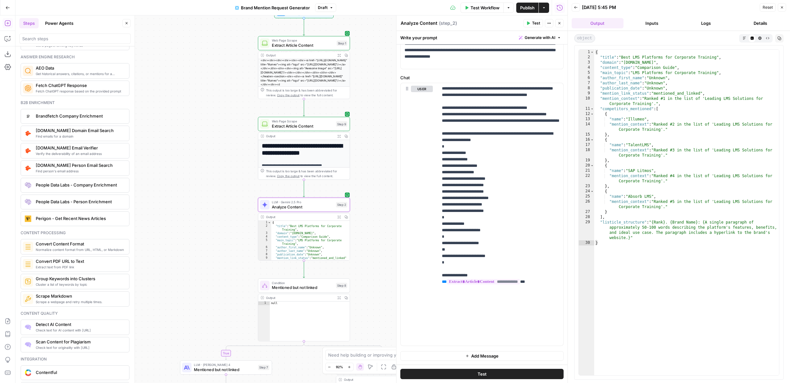
drag, startPoint x: 370, startPoint y: 49, endPoint x: 355, endPoint y: 98, distance: 51.5
click at [355, 98] on div "**********" at bounding box center [291, 198] width 552 height 367
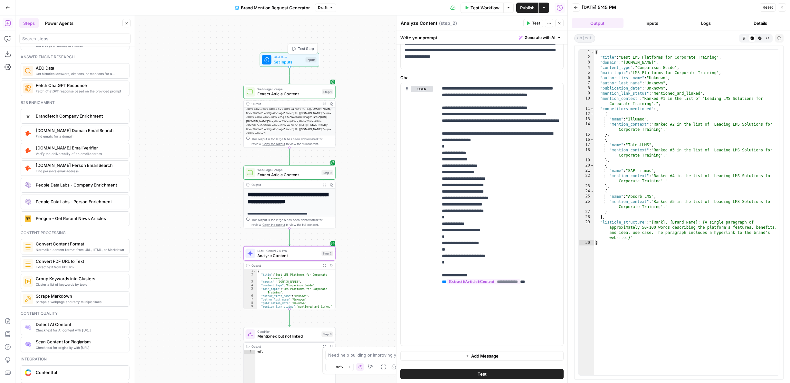
click at [306, 49] on span "Test Step" at bounding box center [306, 48] width 16 height 5
click at [559, 26] on button "Close" at bounding box center [559, 23] width 8 height 8
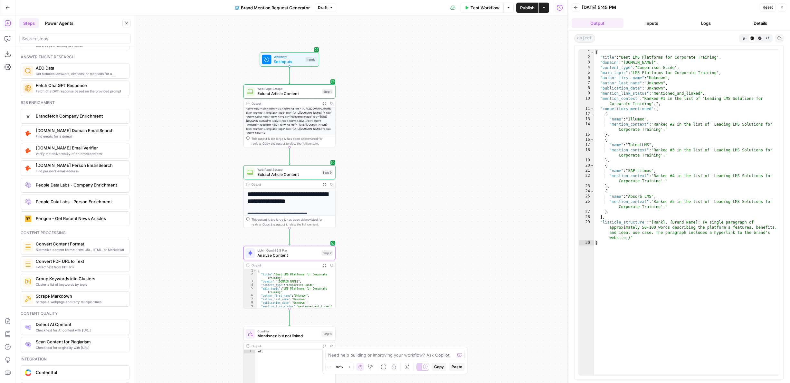
click at [302, 49] on span "Test Step" at bounding box center [306, 48] width 16 height 5
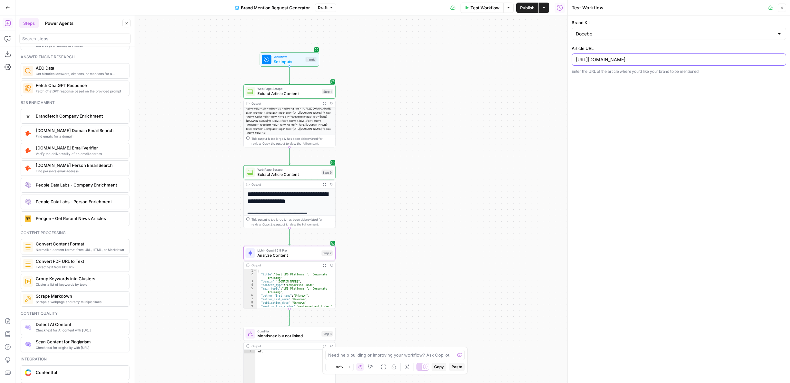
click at [598, 56] on input "[URL][DOMAIN_NAME]" at bounding box center [679, 59] width 206 height 6
paste input "[DOMAIN_NAME][URL]"
type input "[URL][DOMAIN_NAME]"
click at [399, 114] on div "**********" at bounding box center [291, 198] width 552 height 367
click at [316, 82] on icon "button" at bounding box center [318, 80] width 5 height 5
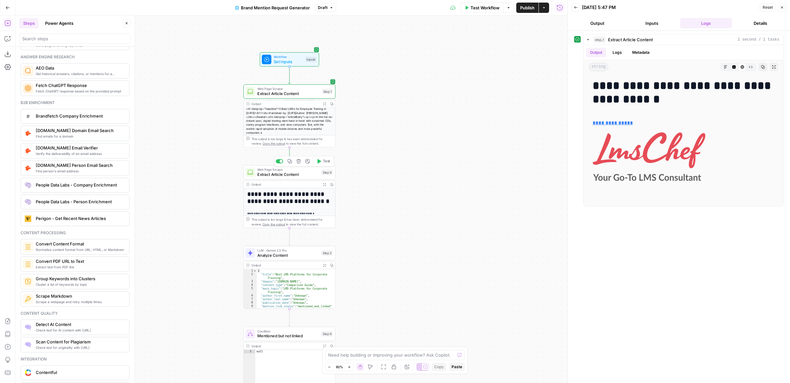
click at [318, 163] on icon "button" at bounding box center [319, 161] width 4 height 4
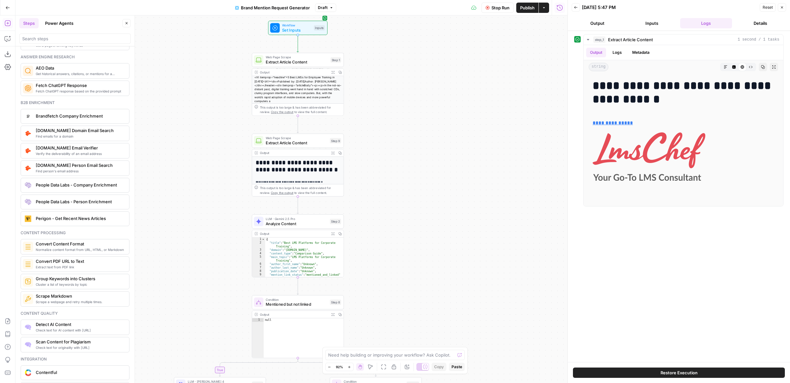
drag, startPoint x: 361, startPoint y: 227, endPoint x: 372, endPoint y: 181, distance: 46.9
click at [372, 181] on div "**********" at bounding box center [291, 198] width 552 height 367
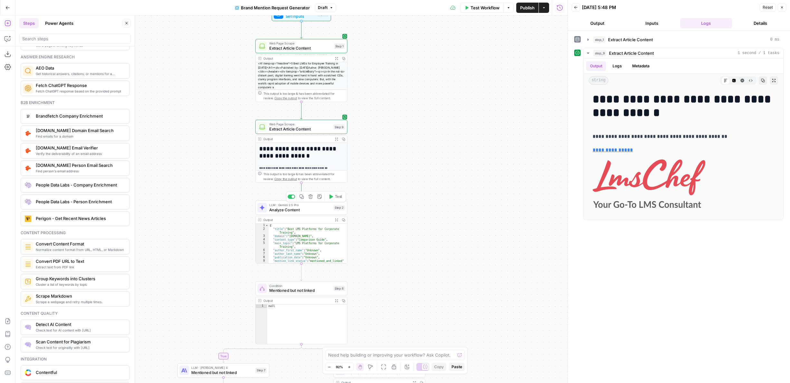
click at [334, 197] on button "Test" at bounding box center [335, 197] width 18 height 8
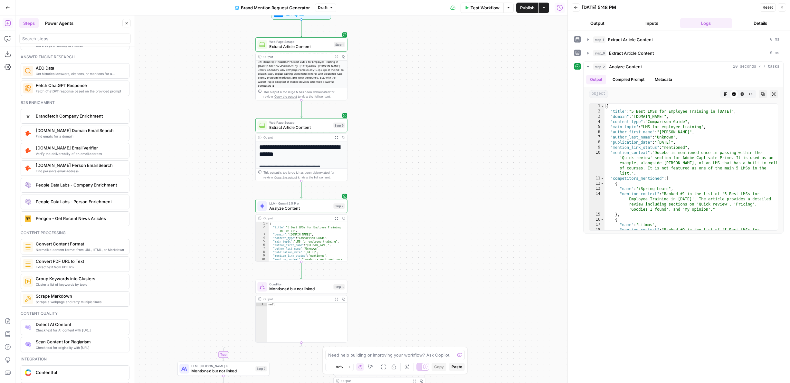
drag, startPoint x: 410, startPoint y: 255, endPoint x: 413, endPoint y: 162, distance: 93.1
click at [413, 162] on div "**********" at bounding box center [291, 198] width 552 height 367
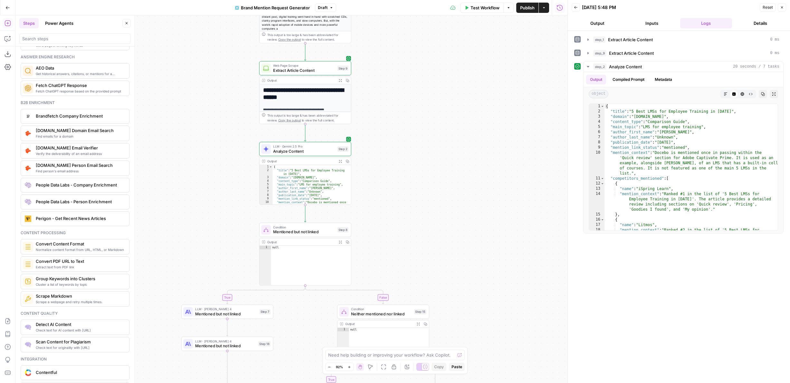
drag, startPoint x: 394, startPoint y: 123, endPoint x: 394, endPoint y: 162, distance: 38.6
click at [394, 162] on div "**********" at bounding box center [291, 198] width 552 height 367
click at [306, 151] on span "Analyze Content" at bounding box center [304, 154] width 62 height 6
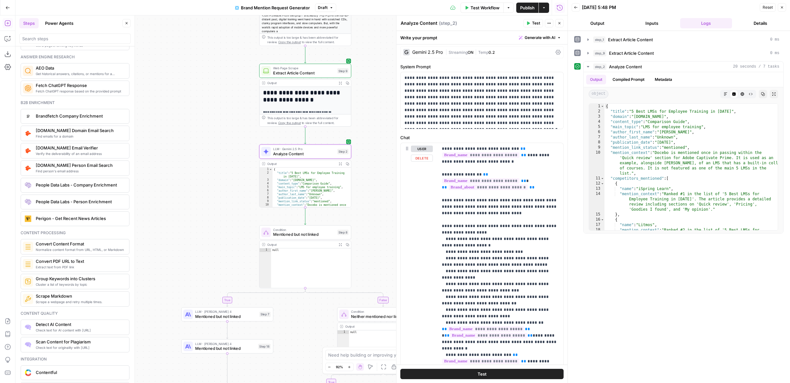
scroll to position [4, 0]
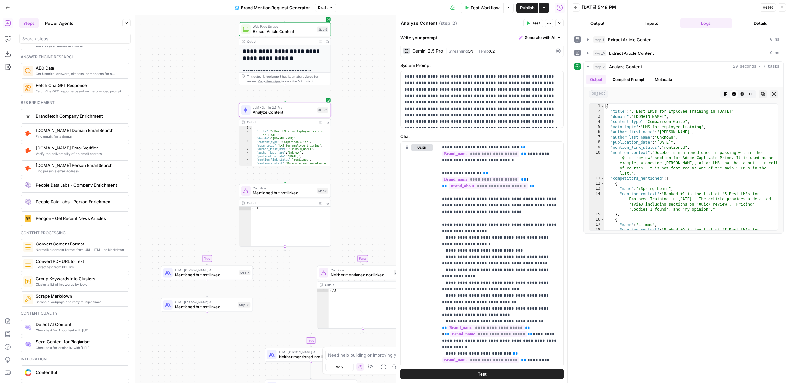
drag, startPoint x: 168, startPoint y: 203, endPoint x: 141, endPoint y: 149, distance: 61.0
click at [141, 149] on div "**********" at bounding box center [291, 198] width 552 height 367
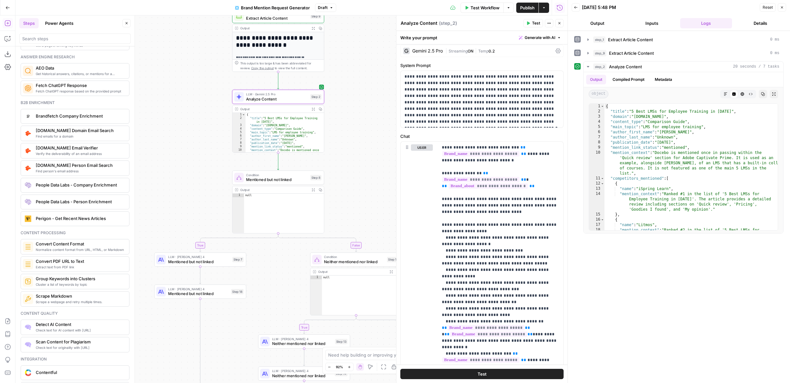
click at [310, 168] on button "Test" at bounding box center [312, 167] width 18 height 8
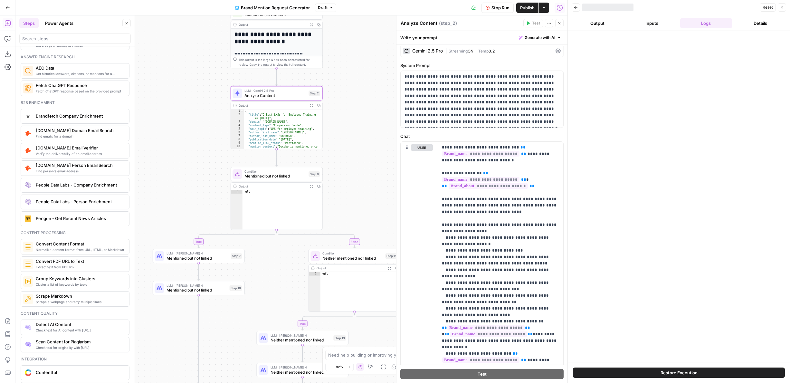
drag, startPoint x: 373, startPoint y: 181, endPoint x: 358, endPoint y: 162, distance: 24.5
click at [359, 162] on div "**********" at bounding box center [291, 198] width 552 height 367
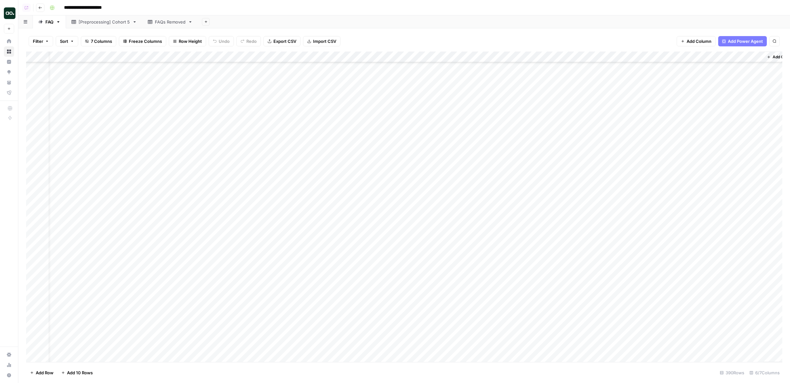
scroll to position [3980, 17]
